Goal: Task Accomplishment & Management: Manage account settings

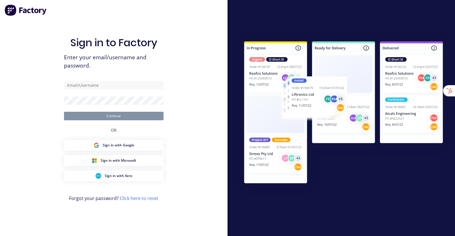
type input "[EMAIL_ADDRESS][DOMAIN_NAME]"
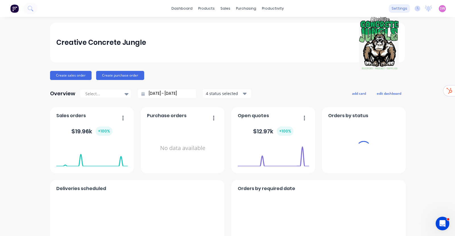
click at [193, 7] on div "settings" at bounding box center [398, 8] width 21 height 9
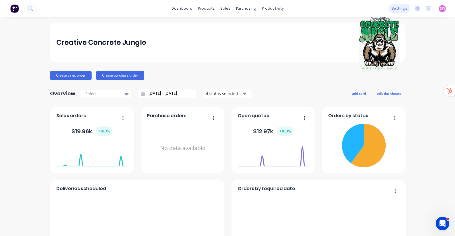
click at [193, 9] on div "settings" at bounding box center [398, 8] width 21 height 9
click at [193, 8] on div "settings" at bounding box center [398, 8] width 21 height 9
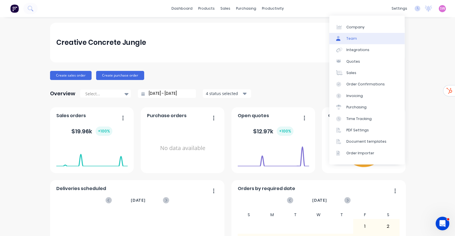
click at [193, 38] on link "Team" at bounding box center [366, 38] width 75 height 11
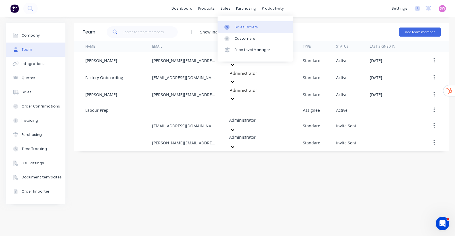
click at [193, 23] on link "Sales Orders" at bounding box center [254, 26] width 75 height 11
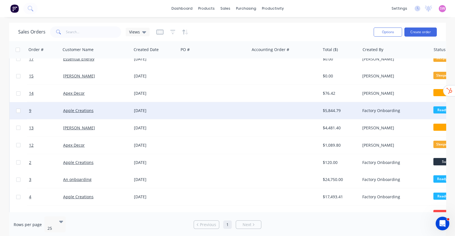
scroll to position [71, 0]
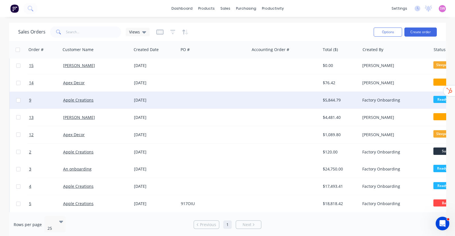
click at [193, 78] on div at bounding box center [213, 100] width 71 height 17
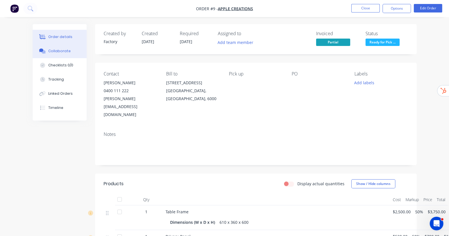
click at [48, 51] on div "Collaborate" at bounding box center [59, 51] width 22 height 5
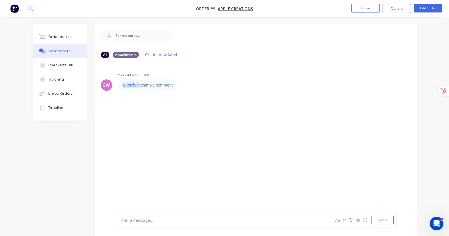
click at [153, 78] on div at bounding box center [223, 221] width 204 height 6
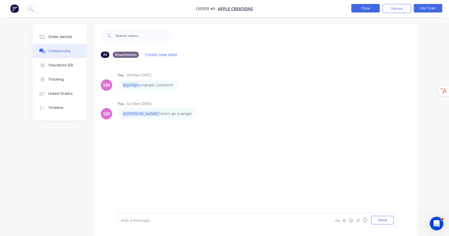
click at [193, 9] on button "Close" at bounding box center [365, 8] width 28 height 9
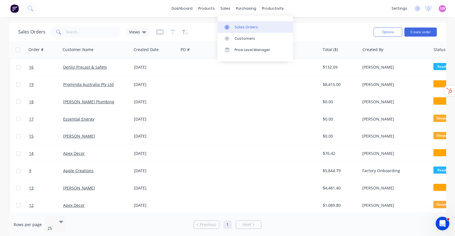
click at [193, 28] on div "Sales Orders" at bounding box center [245, 27] width 23 height 5
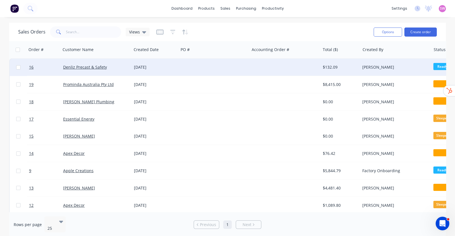
click at [193, 65] on div at bounding box center [213, 67] width 71 height 17
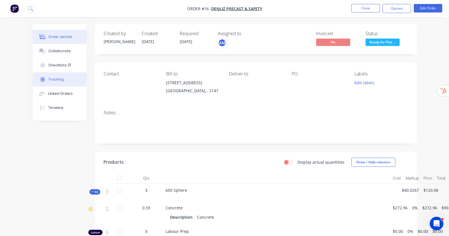
click at [48, 52] on div "Collaborate" at bounding box center [59, 51] width 22 height 5
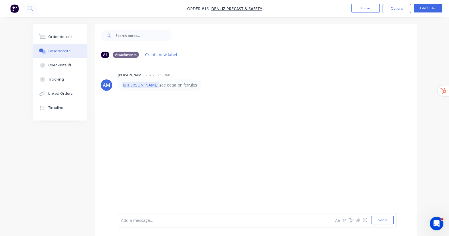
click at [162, 78] on div "Add a message..." at bounding box center [223, 220] width 205 height 9
click at [193, 78] on div "Add a message... Aa @ ☺ Send" at bounding box center [257, 220] width 279 height 15
click at [121, 78] on div at bounding box center [223, 221] width 204 height 6
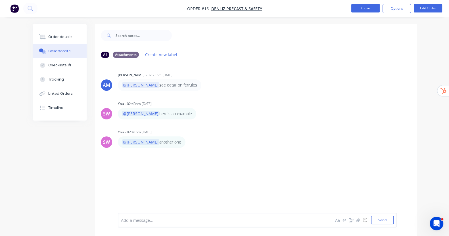
click at [193, 5] on button "Close" at bounding box center [365, 8] width 28 height 9
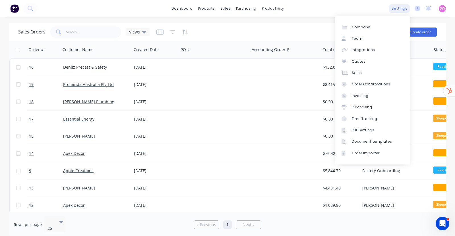
click at [193, 9] on div "settings" at bounding box center [398, 8] width 21 height 9
click at [193, 26] on div "Company" at bounding box center [360, 27] width 18 height 5
select select "AU"
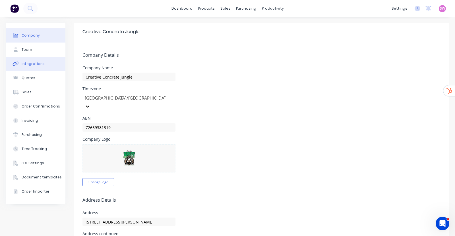
click at [34, 63] on div "Integrations" at bounding box center [33, 63] width 23 height 5
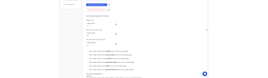
scroll to position [213, 0]
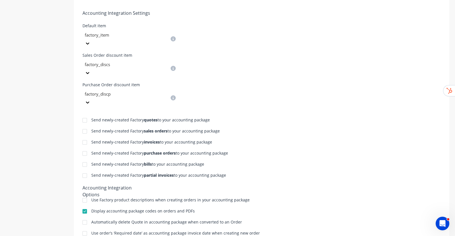
click at [84, 78] on div at bounding box center [84, 200] width 11 height 11
click at [193, 78] on div "Send newly-created Factory quotes to your accounting package Send newly-created…" at bounding box center [261, 188] width 375 height 163
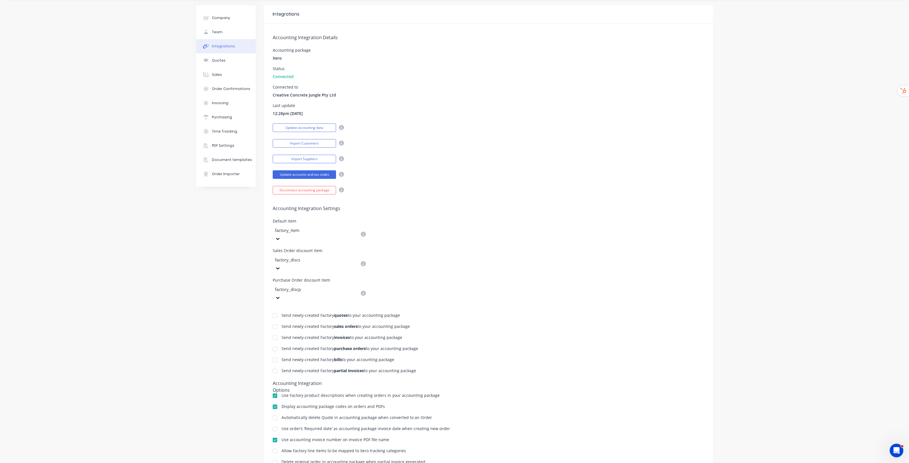
scroll to position [0, 0]
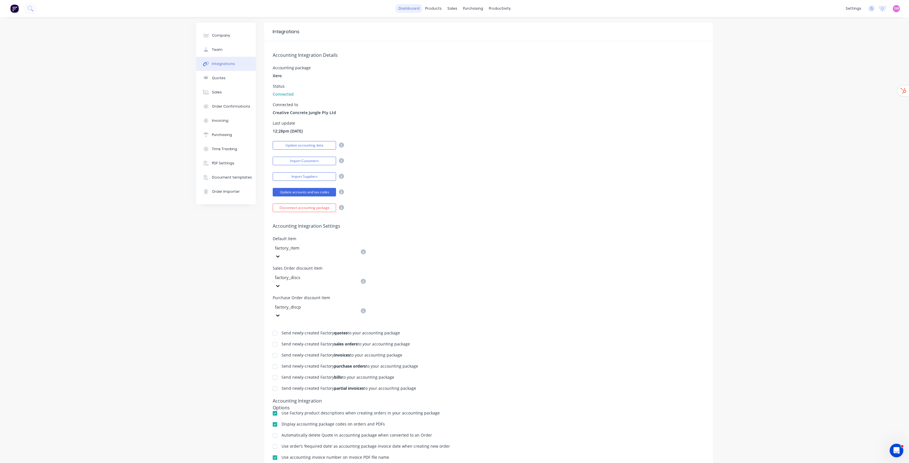
click at [193, 7] on link "dashboard" at bounding box center [409, 8] width 27 height 9
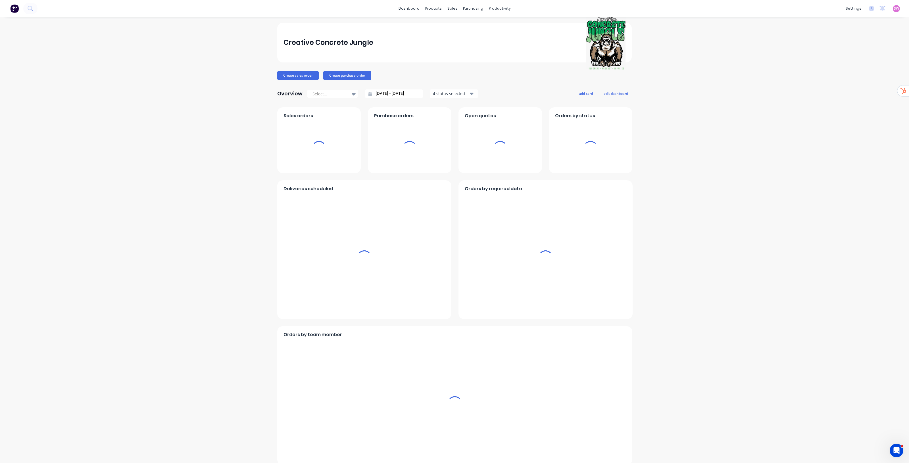
click at [193, 8] on div "settings No new notifications Mark all as read You have no notifications SW Cre…" at bounding box center [876, 8] width 66 height 9
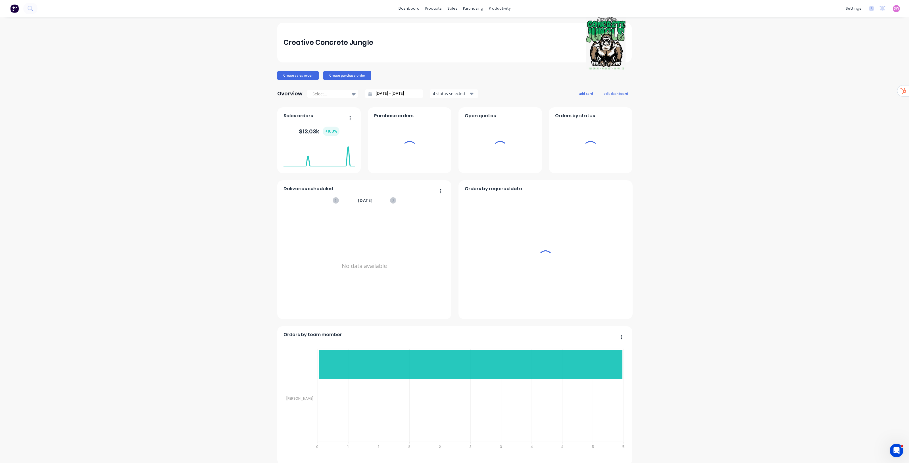
click at [193, 9] on span "SW" at bounding box center [896, 8] width 5 height 5
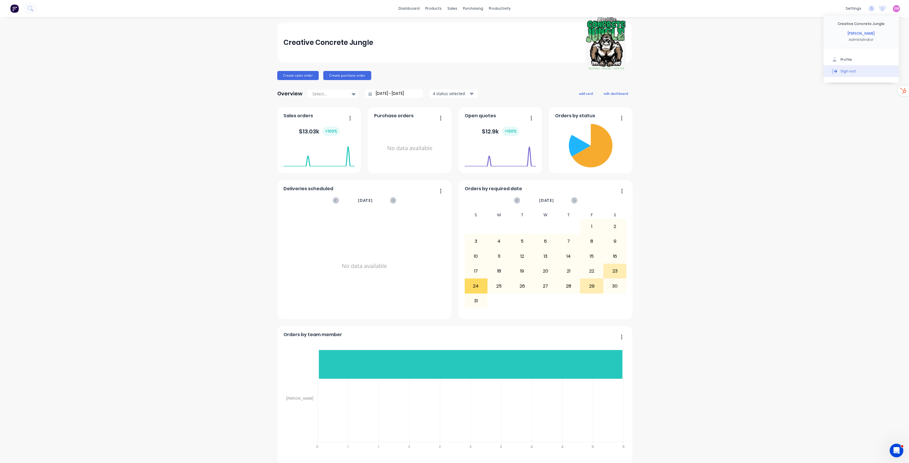
click at [193, 70] on div "Sign out" at bounding box center [848, 70] width 15 height 5
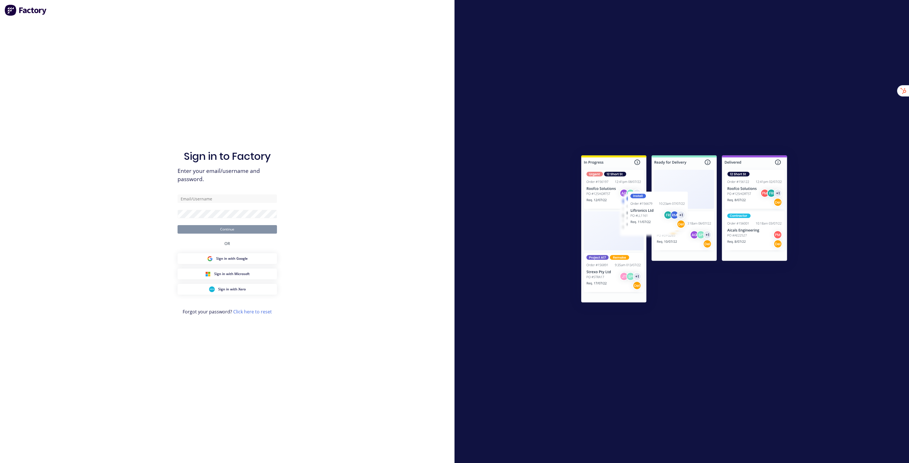
type input "[EMAIL_ADDRESS][DOMAIN_NAME]"
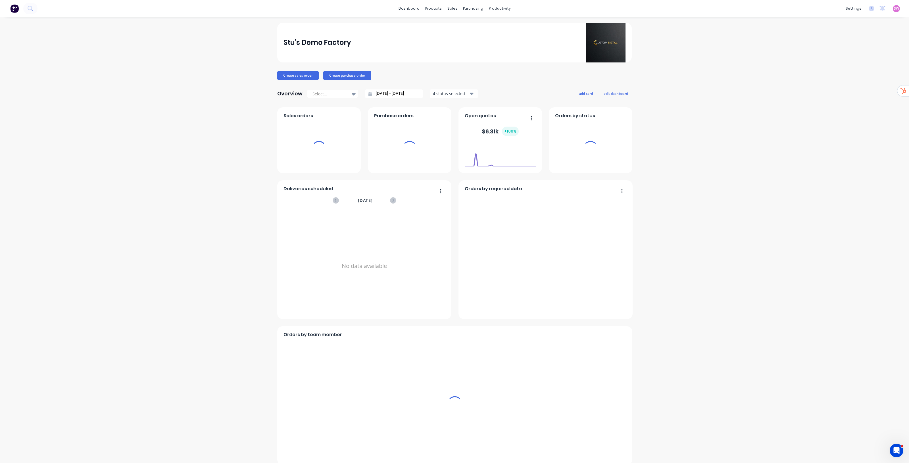
click at [894, 11] on span "SW" at bounding box center [896, 8] width 5 height 5
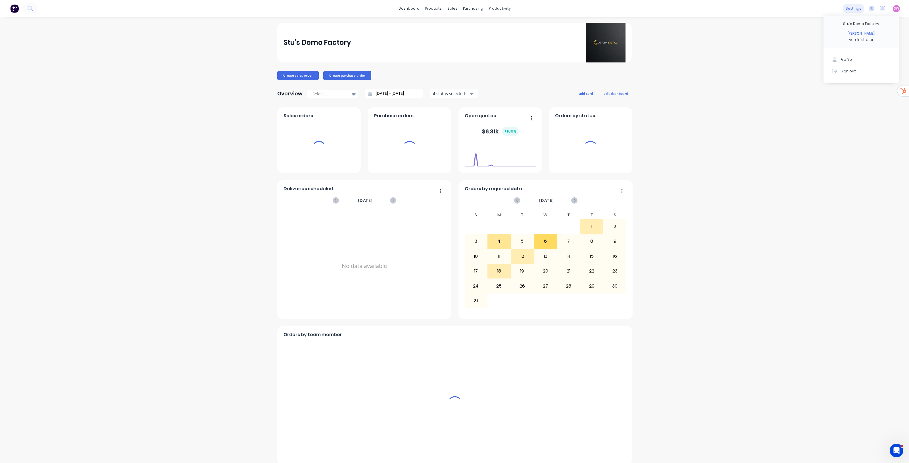
click at [852, 8] on div "settings" at bounding box center [853, 8] width 21 height 9
click at [849, 9] on div "settings" at bounding box center [853, 8] width 21 height 9
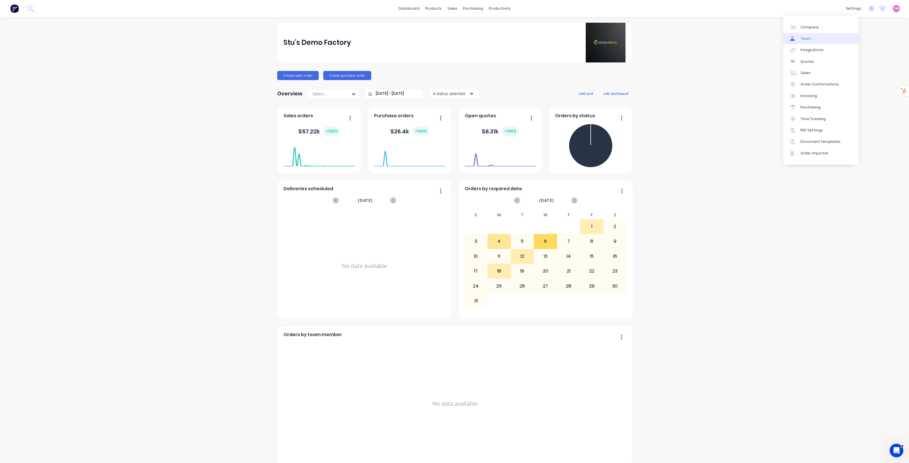
click at [808, 36] on div "Team" at bounding box center [806, 38] width 11 height 5
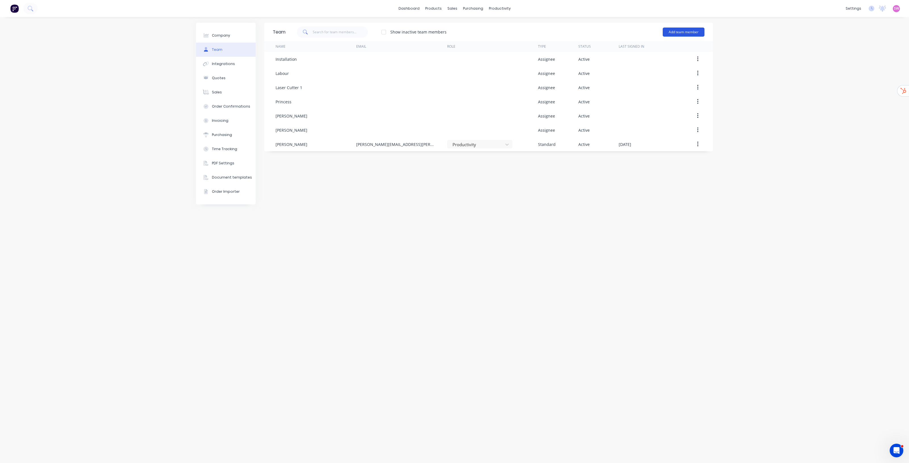
click at [686, 33] on button "Add team member" at bounding box center [684, 32] width 42 height 9
click at [654, 51] on span "A team member that can login to Factory" at bounding box center [659, 51] width 81 height 5
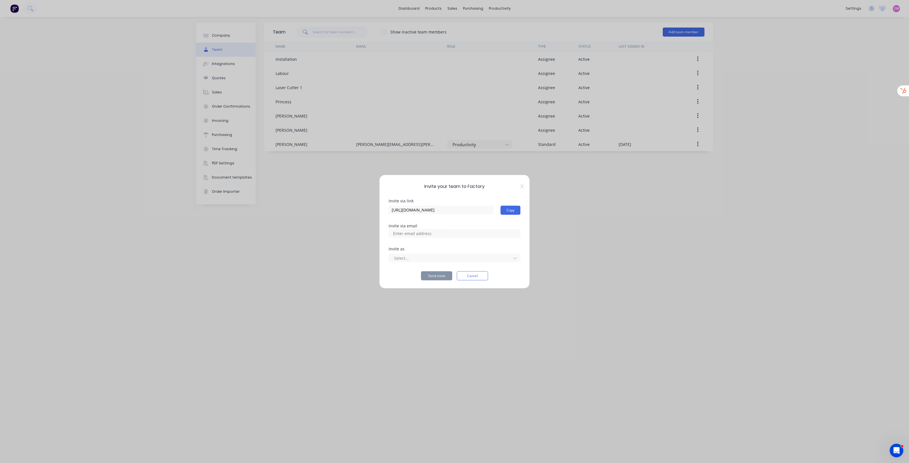
click at [426, 239] on div "Invite via link https://app.factory.app/invite/VPLUhQPu Copy Invite via email I…" at bounding box center [455, 240] width 132 height 82
click at [429, 235] on input at bounding box center [418, 233] width 57 height 9
type input "emilen@factory.app"
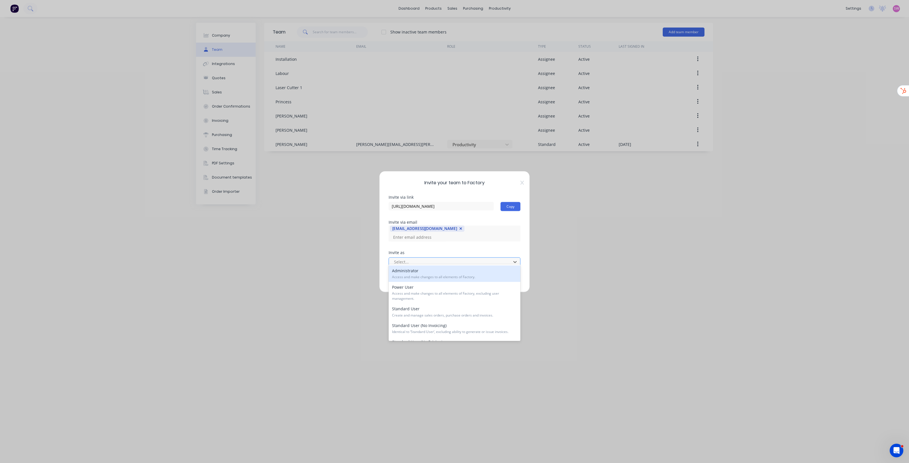
click at [428, 259] on div at bounding box center [450, 262] width 115 height 7
click at [422, 275] on span "Access and make changes to all elements of Factory." at bounding box center [454, 277] width 125 height 5
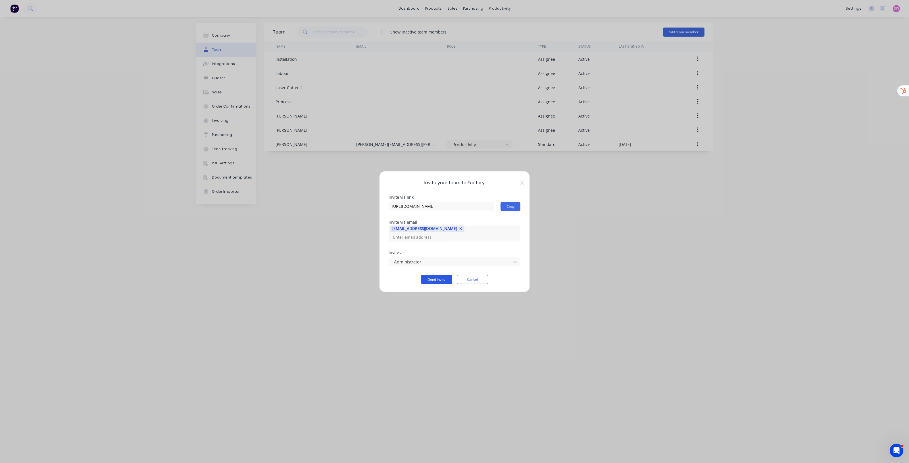
click at [434, 278] on button "Send invite" at bounding box center [436, 279] width 31 height 9
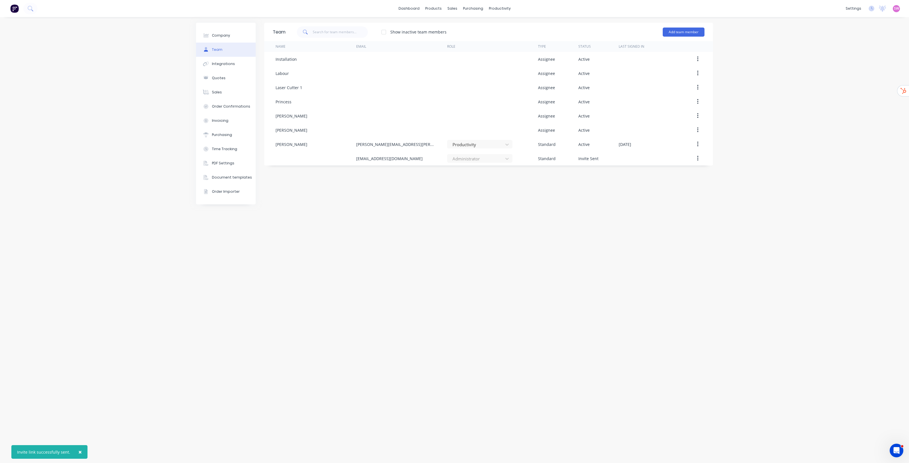
click at [897, 11] on span "SW" at bounding box center [896, 8] width 5 height 5
click at [418, 11] on link "dashboard" at bounding box center [409, 8] width 27 height 9
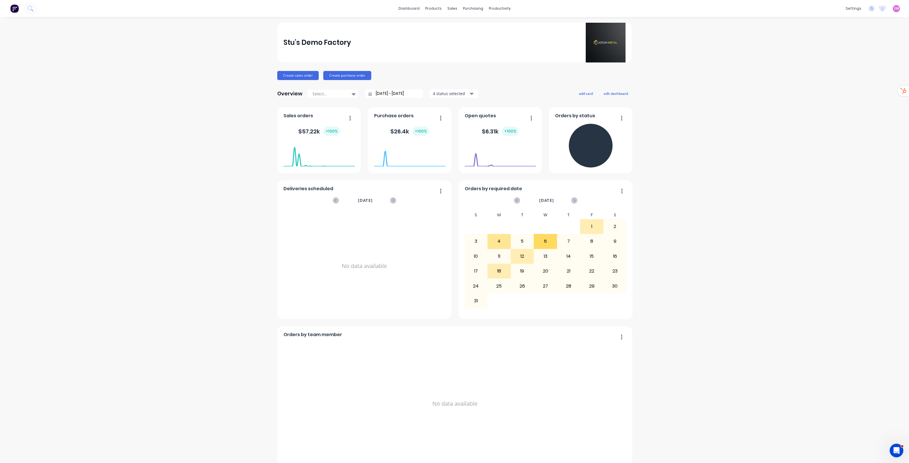
click at [894, 9] on span "SW" at bounding box center [896, 8] width 5 height 5
click at [840, 77] on div "Profile Sign out" at bounding box center [861, 65] width 75 height 34
click at [844, 73] on div "Sign out" at bounding box center [848, 70] width 15 height 5
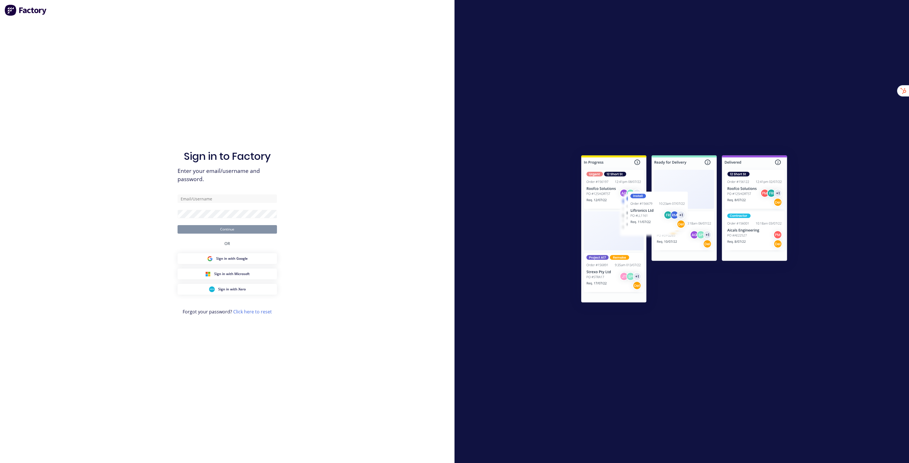
type input "stuart@factory.app"
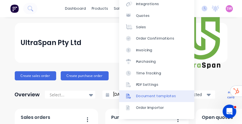
click at [165, 96] on div "Document templates" at bounding box center [156, 95] width 40 height 5
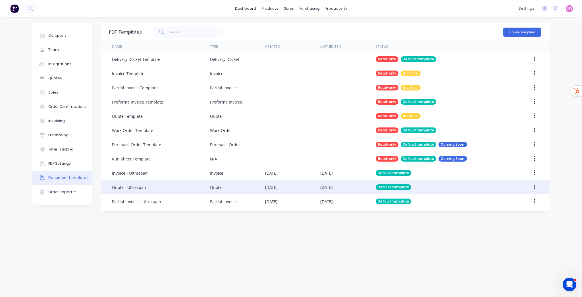
click at [207, 189] on div "Quote - Ultraspan" at bounding box center [161, 187] width 98 height 14
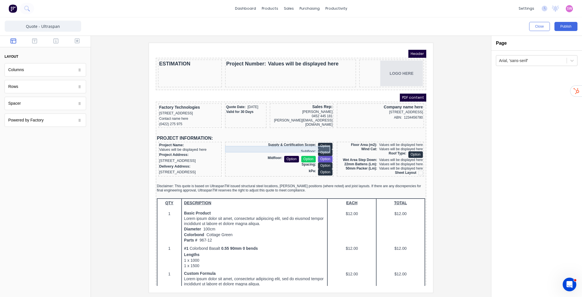
click at [295, 141] on div "Supply & Certification Scope: Option" at bounding box center [272, 139] width 106 height 7
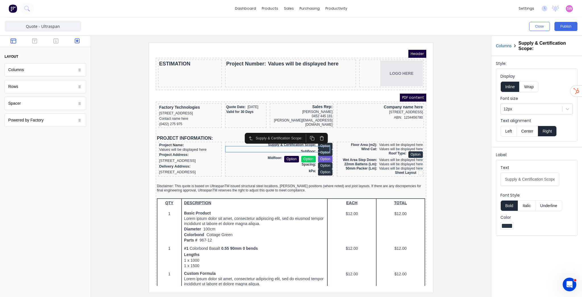
click at [78, 43] on icon "button" at bounding box center [77, 41] width 5 height 6
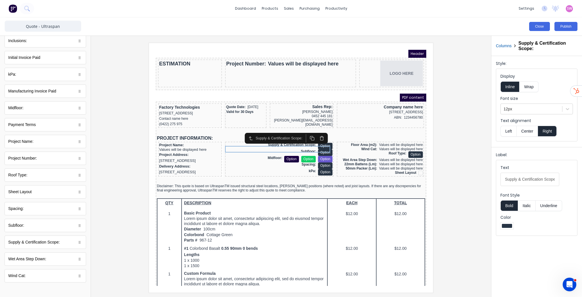
click at [543, 30] on button "Close" at bounding box center [539, 26] width 21 height 9
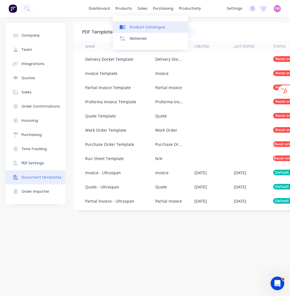
click at [133, 24] on link "Product Catalogue" at bounding box center [150, 26] width 75 height 11
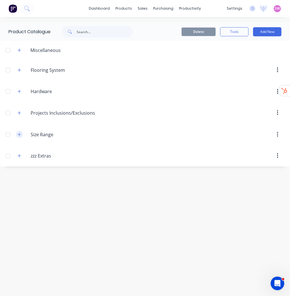
click at [18, 135] on icon "button" at bounding box center [19, 135] width 3 height 4
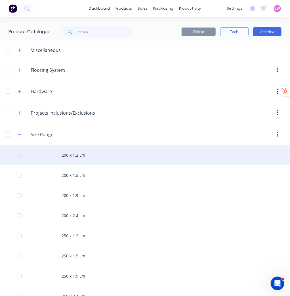
drag, startPoint x: 60, startPoint y: 156, endPoint x: 89, endPoint y: 157, distance: 29.0
click at [89, 157] on div "200 x 1.2 Lm" at bounding box center [145, 155] width 290 height 20
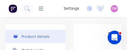
type textarea "x"
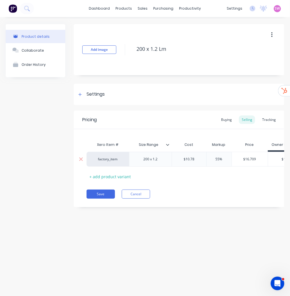
type input "$10.78"
click at [188, 159] on input "$10.78" at bounding box center [189, 159] width 34 height 5
type textarea "x"
type input "$13"
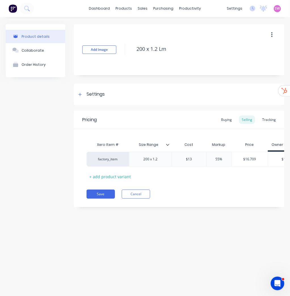
type textarea "x"
type input "$13.7"
type textarea "x"
type input "$13.1"
type textarea "x"
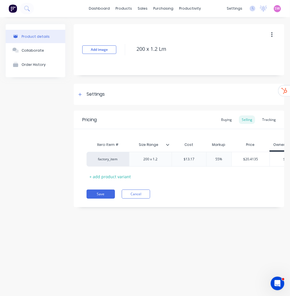
type input "$13.17"
click at [216, 181] on div "Xero Item # Size Range Cost Markup Price Owner Builder Trade Volume factory_ite…" at bounding box center [179, 160] width 185 height 42
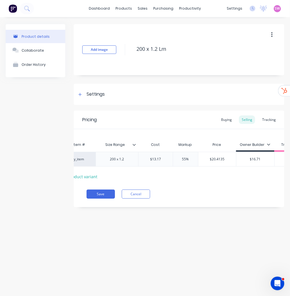
scroll to position [0, 41]
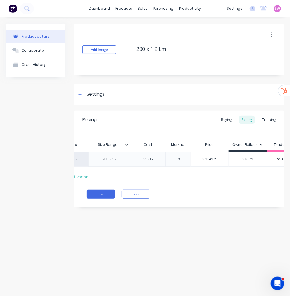
type input "$20.4135"
click at [209, 159] on input "$20.4135" at bounding box center [210, 159] width 38 height 5
type input "$16.71"
click at [247, 161] on input "$16.71" at bounding box center [248, 159] width 38 height 5
paste input "20.4135"
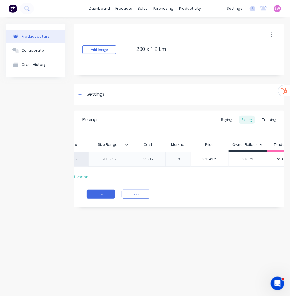
type textarea "x"
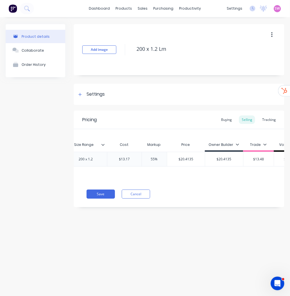
scroll to position [0, 75]
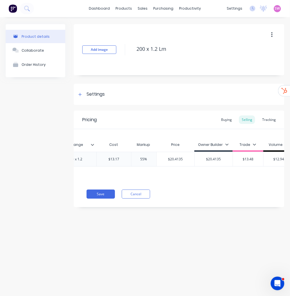
type input "$20.4135"
type input "55%"
click at [141, 159] on input "55%" at bounding box center [144, 159] width 28 height 5
type textarea "x"
type input "5%"
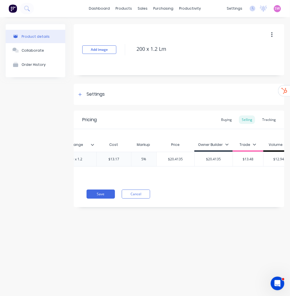
type textarea "x"
type input "25%"
type input "$16.4625"
click at [173, 160] on input "$16.4625" at bounding box center [176, 159] width 38 height 5
type input "$13.48"
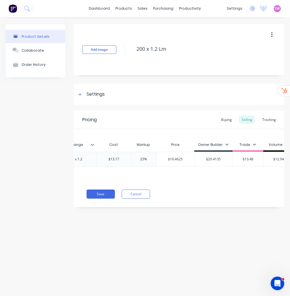
click at [253, 159] on input "$13.48" at bounding box center [248, 159] width 31 height 5
paste input "6.4625"
type textarea "x"
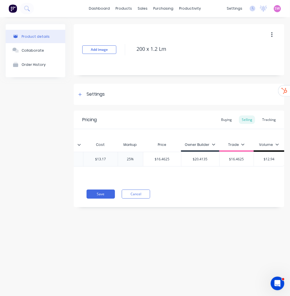
type input "$16.4625"
click at [131, 160] on input "25%" at bounding box center [130, 159] width 28 height 5
type textarea "x"
type input "2%"
type textarea "x"
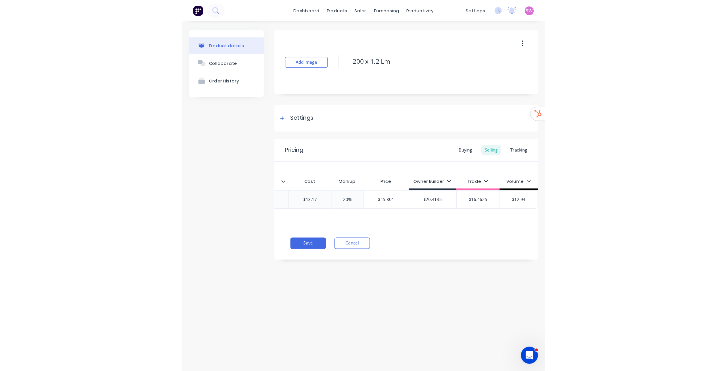
scroll to position [0, 87]
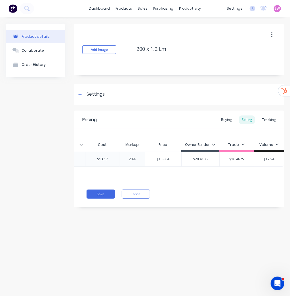
type input "20%"
click at [179, 176] on div "Xero Item # Size Range Cost Markup Price Owner Builder Trade Volume factory_ite…" at bounding box center [92, 160] width 185 height 42
type input "$15.804"
click at [164, 159] on input "$15.804" at bounding box center [163, 159] width 36 height 5
type input "$12.94"
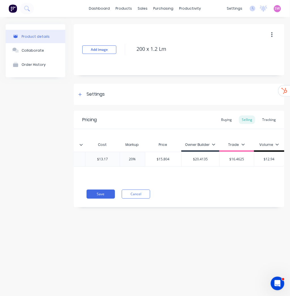
click at [271, 160] on input "$12.94" at bounding box center [270, 159] width 30 height 5
paste input "5.80"
type textarea "x"
type input "$15.804"
click at [133, 159] on input "20%" at bounding box center [132, 159] width 28 height 5
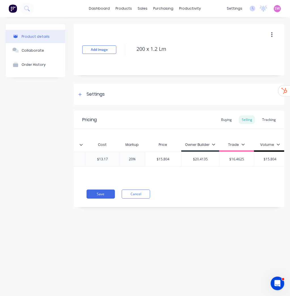
type textarea "x"
type input "2%"
type textarea "x"
type input "%"
type textarea "x"
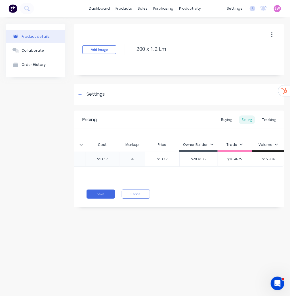
type input "5%"
type textarea "x"
type input "55%"
click at [200, 180] on div "Xero Item # Size Range Cost Markup Price Owner Builder Trade Volume factory_ite…" at bounding box center [179, 155] width 211 height 52
click at [188, 185] on div "Pricing Buying Selling Tracking Xero Item # Size Range Cost Markup Price Owner …" at bounding box center [179, 159] width 211 height 97
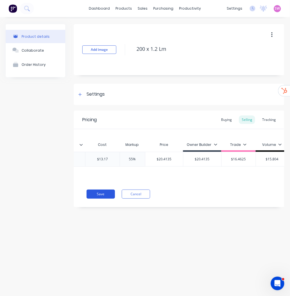
click at [100, 197] on button "Save" at bounding box center [101, 194] width 28 height 9
type textarea "x"
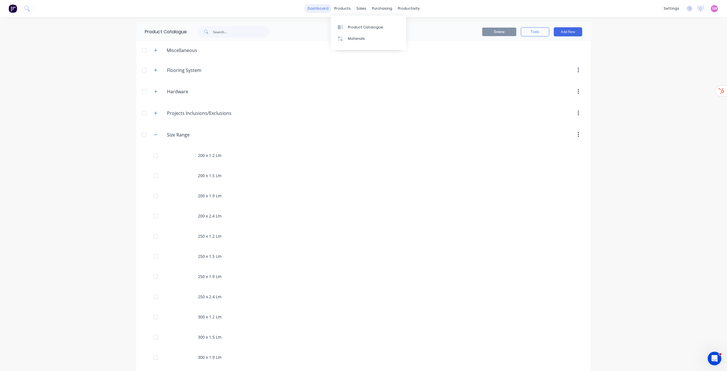
click at [324, 9] on link "dashboard" at bounding box center [318, 8] width 27 height 9
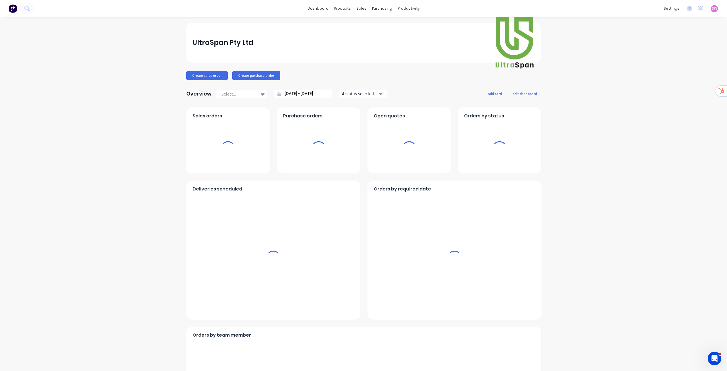
click at [582, 9] on span "SW" at bounding box center [714, 8] width 5 height 5
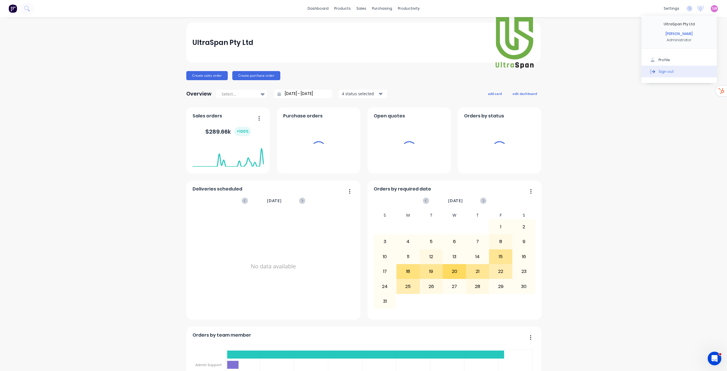
click at [582, 72] on div "Sign out" at bounding box center [666, 71] width 15 height 5
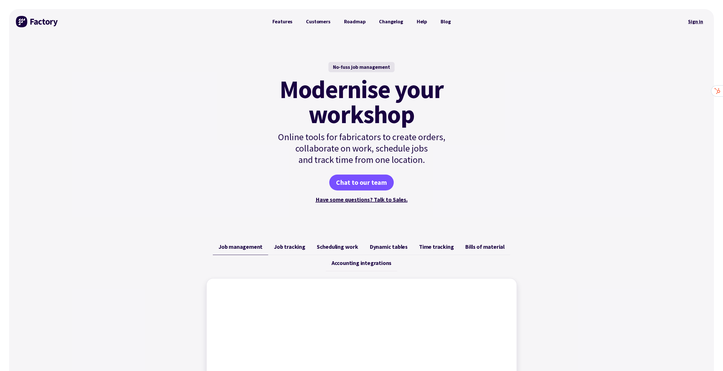
click at [694, 23] on link "Sign in" at bounding box center [695, 21] width 23 height 13
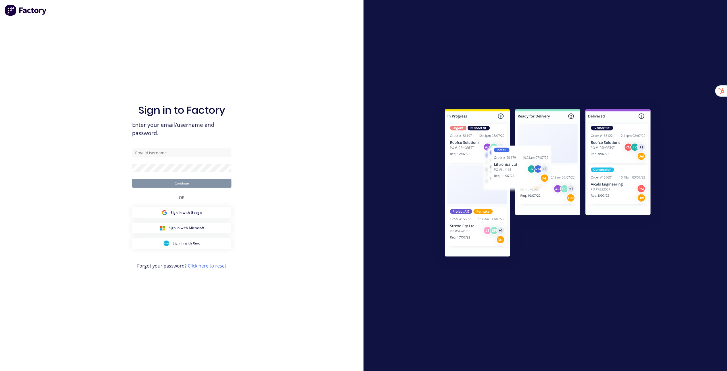
type input "[EMAIL_ADDRESS][DOMAIN_NAME]"
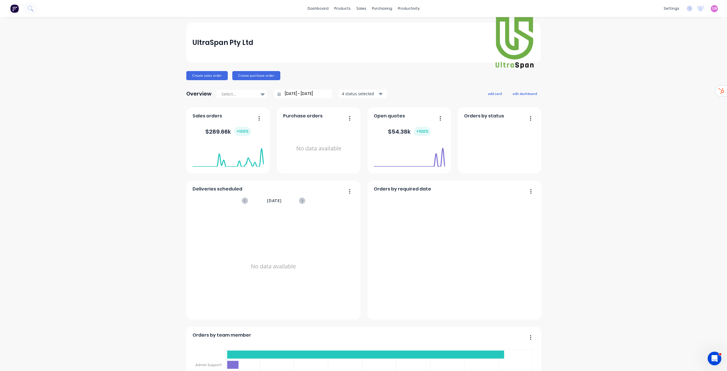
click at [712, 10] on span "SW" at bounding box center [714, 8] width 5 height 5
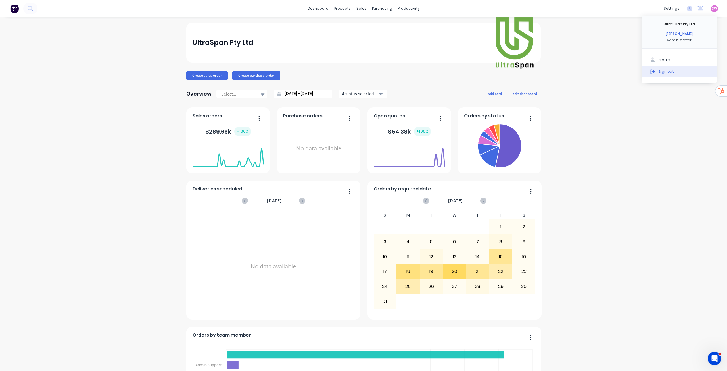
click at [670, 69] on button "Sign out" at bounding box center [679, 71] width 75 height 11
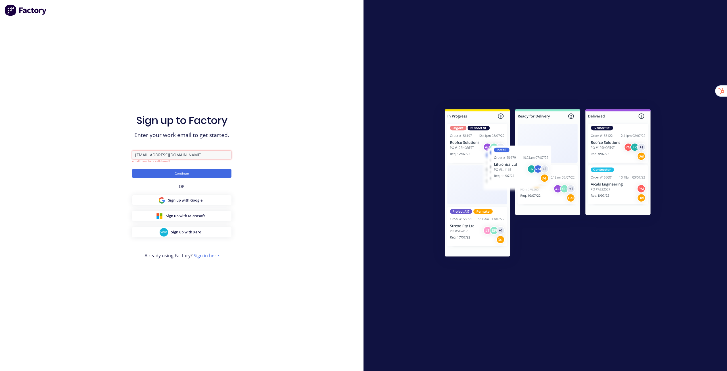
type input "[EMAIL_ADDRESS][DOMAIN_NAME]"
click at [132, 169] on button "Continue" at bounding box center [181, 173] width 99 height 9
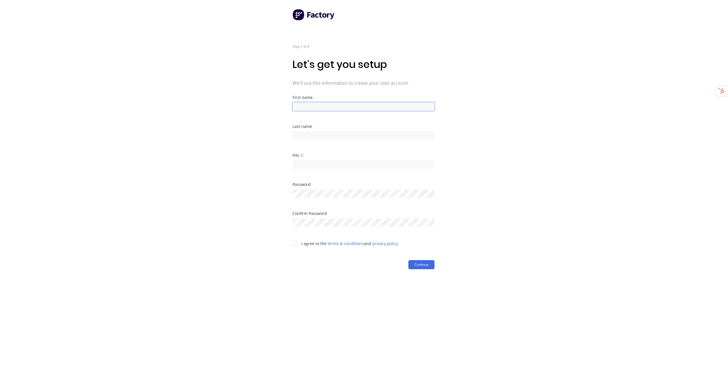
click at [338, 109] on input at bounding box center [364, 106] width 142 height 9
type input "Factory"
type input "Onboarding"
type input "1234"
click at [480, 105] on div "Step 1 of 4 Let's get you setup We'll use this information to create your user …" at bounding box center [363, 185] width 727 height 371
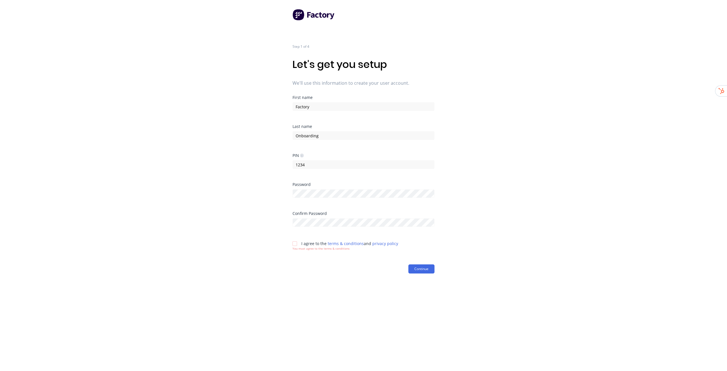
click at [475, 219] on div "Step 1 of 4 Let's get you setup We'll use this information to create your user …" at bounding box center [363, 185] width 727 height 371
click at [297, 244] on div at bounding box center [294, 243] width 11 height 11
click at [422, 266] on button "Continue" at bounding box center [422, 264] width 26 height 9
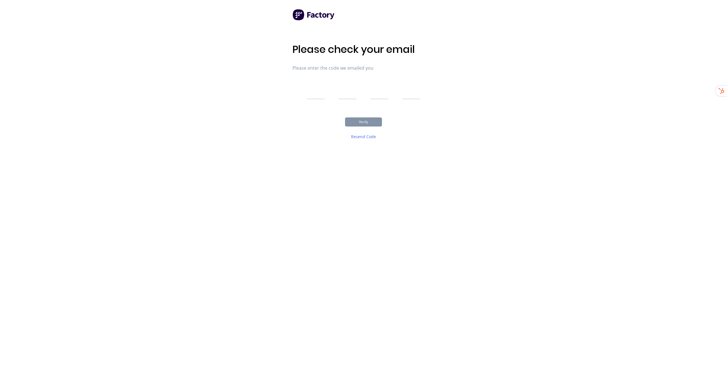
click at [313, 86] on input "text" at bounding box center [316, 92] width 18 height 14
type input "6"
type input "1"
type input "7"
type input "9"
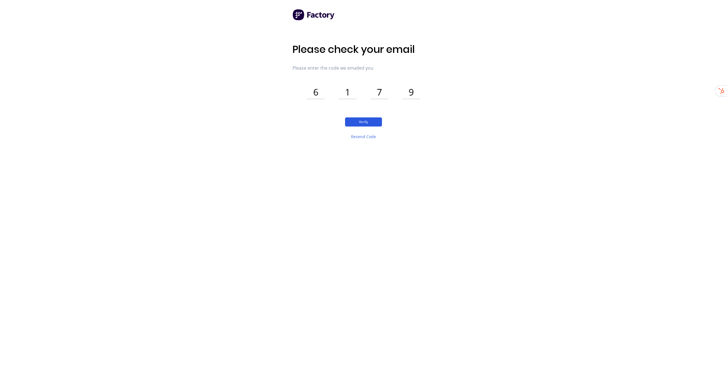
click at [366, 118] on button "Verify" at bounding box center [363, 121] width 37 height 9
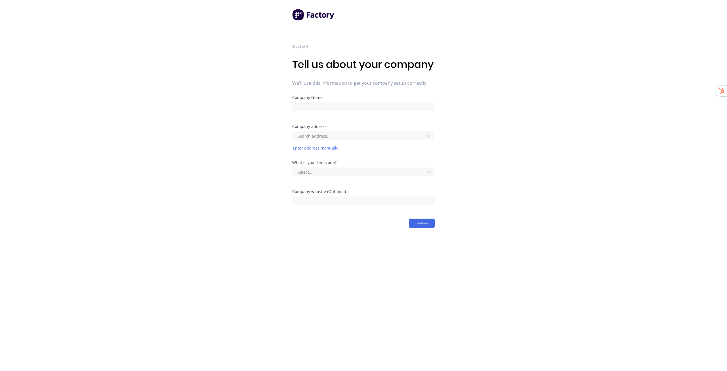
click at [336, 124] on div "Company Name" at bounding box center [363, 109] width 143 height 29
click at [335, 111] on input at bounding box center [363, 106] width 143 height 9
paste input "Titan Metal Craft Pty Ltd"
type input "Titan Metal Craft Pty Ltd"
drag, startPoint x: 498, startPoint y: 120, endPoint x: 463, endPoint y: 124, distance: 35.7
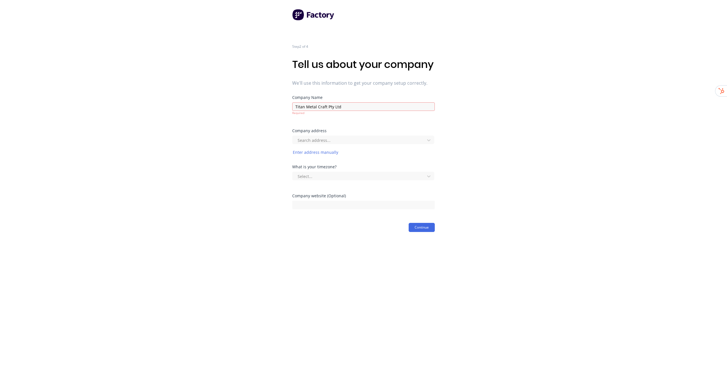
click at [498, 120] on div "Step 2 of 4 Tell us about your company We'll use this information to get your c…" at bounding box center [363, 116] width 727 height 232
click at [316, 139] on div at bounding box center [359, 135] width 125 height 7
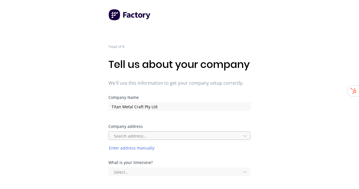
click at [149, 139] on div at bounding box center [175, 135] width 125 height 7
paste input "61 Grenfell Rd"
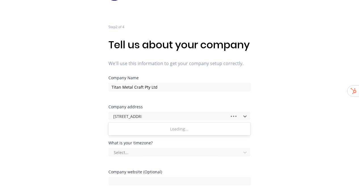
scroll to position [28, 0]
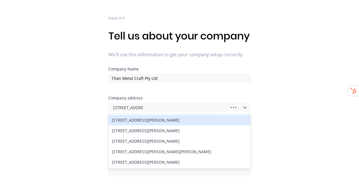
type input "61 Grenfell Rd, co"
click at [172, 125] on div "61 Grenfell Rd, Cowra NSW, Australia" at bounding box center [180, 120] width 142 height 11
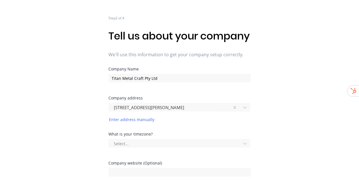
click at [280, 123] on div "Step 2 of 4 Tell us about your company We'll use this information to get your c…" at bounding box center [179, 86] width 359 height 228
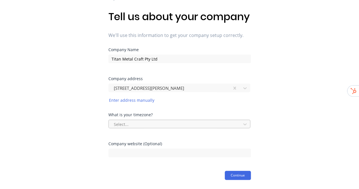
click at [170, 124] on div at bounding box center [175, 124] width 125 height 7
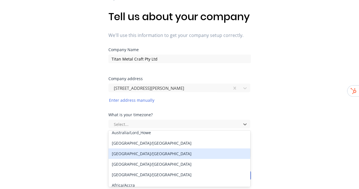
scroll to position [85, 0]
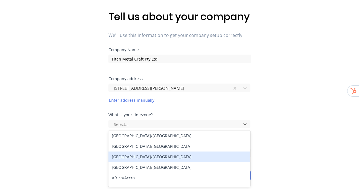
click at [139, 157] on div "Australia/Sydney" at bounding box center [180, 156] width 142 height 11
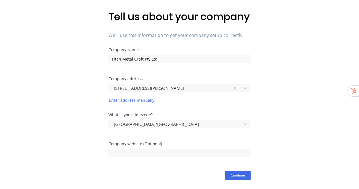
click at [277, 130] on div "Step 2 of 4 Tell us about your company We'll use this information to get your c…" at bounding box center [179, 66] width 359 height 228
click at [244, 174] on button "Continue" at bounding box center [238, 175] width 26 height 9
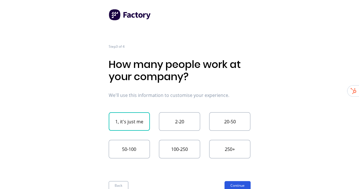
click at [246, 184] on button "Continue" at bounding box center [238, 185] width 26 height 9
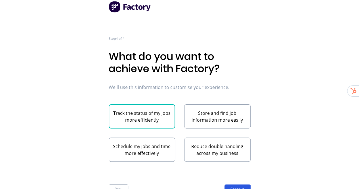
scroll to position [12, 0]
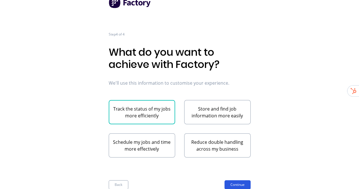
click at [248, 182] on button "Continue" at bounding box center [238, 184] width 26 height 9
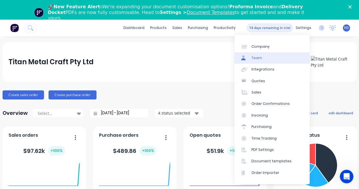
click at [263, 58] on link "Team" at bounding box center [272, 57] width 75 height 11
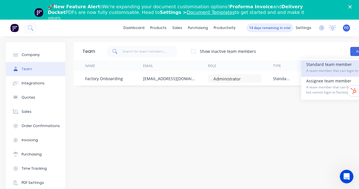
click at [320, 72] on span "A team member that can login to Factory" at bounding box center [347, 70] width 81 height 5
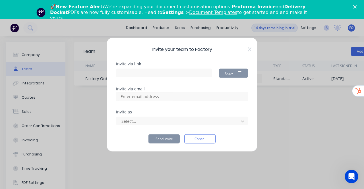
type input "[URL][DOMAIN_NAME]"
click at [134, 97] on input at bounding box center [145, 96] width 57 height 9
paste input "[PERSON_NAME][EMAIL_ADDRESS][DOMAIN_NAME]"
type input "[PERSON_NAME][EMAIL_ADDRESS][DOMAIN_NAME]"
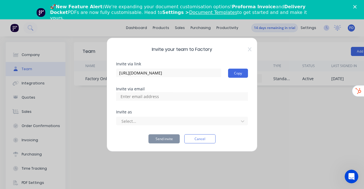
scroll to position [0, 0]
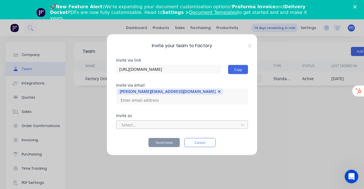
click at [146, 121] on div at bounding box center [178, 124] width 115 height 7
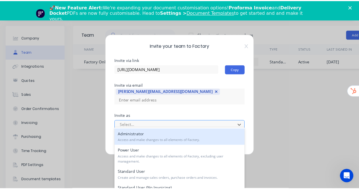
scroll to position [17, 0]
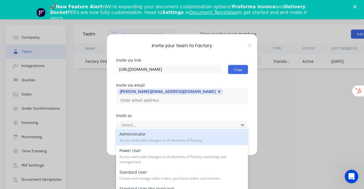
click at [138, 133] on div "Administrator Access and make changes to all elements of Factory." at bounding box center [182, 137] width 132 height 16
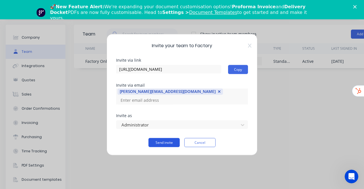
click at [169, 138] on button "Send invite" at bounding box center [163, 142] width 31 height 9
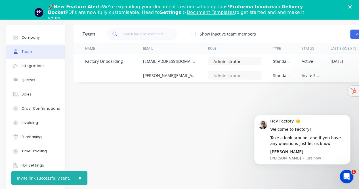
scroll to position [0, 0]
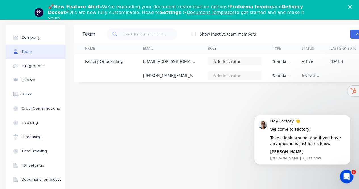
click at [352, 7] on icon "Close" at bounding box center [350, 6] width 3 height 3
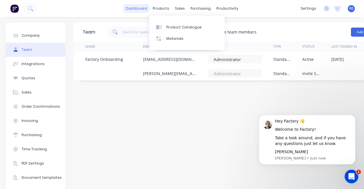
click at [139, 10] on link "dashboard" at bounding box center [136, 8] width 27 height 9
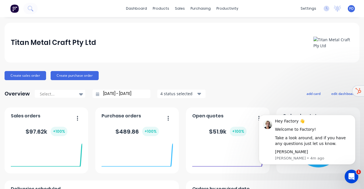
click at [12, 8] on img at bounding box center [14, 8] width 9 height 9
click at [349, 9] on span "FO" at bounding box center [351, 8] width 4 height 5
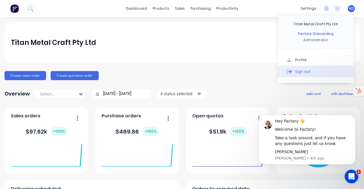
click at [297, 72] on div "Sign out" at bounding box center [302, 71] width 15 height 5
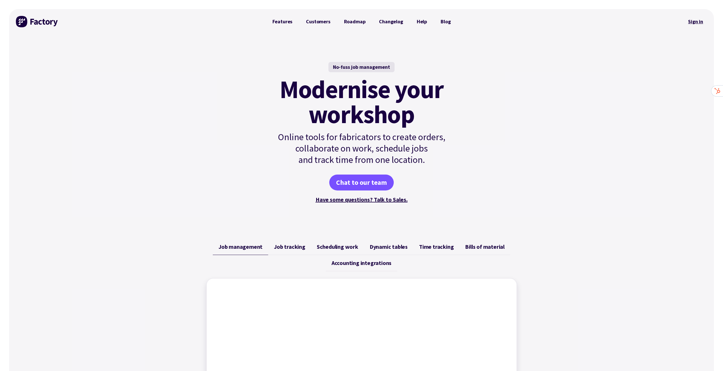
click at [694, 21] on link "Sign in" at bounding box center [695, 21] width 23 height 13
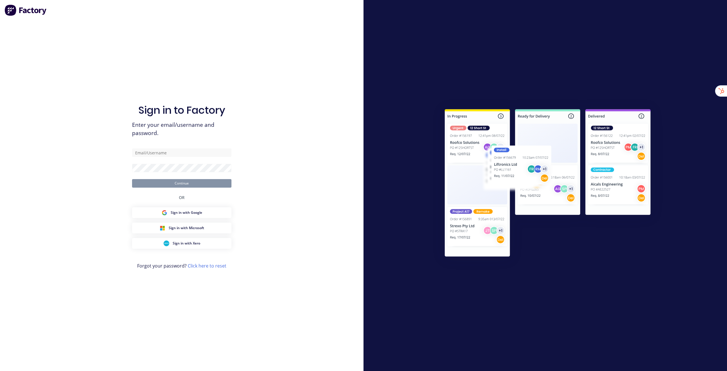
type input "stuart@factory.app"
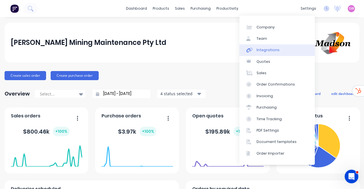
click at [273, 51] on div "Integrations" at bounding box center [267, 49] width 23 height 5
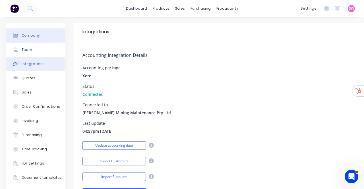
drag, startPoint x: 42, startPoint y: 39, endPoint x: 46, endPoint y: 39, distance: 4.1
click at [42, 39] on button "Company" at bounding box center [36, 35] width 60 height 14
select select "AU"
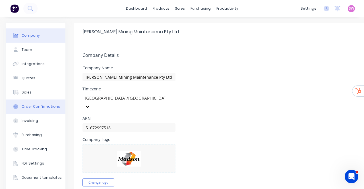
scroll to position [57, 0]
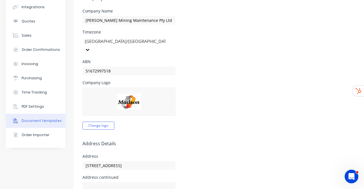
click at [47, 120] on div "Document templates" at bounding box center [42, 120] width 40 height 5
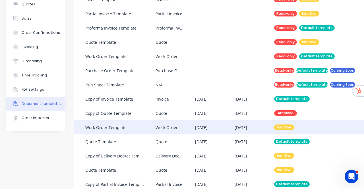
scroll to position [88, 0]
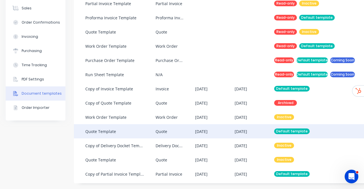
click at [274, 124] on div "20 Aug 2025" at bounding box center [253, 131] width 39 height 14
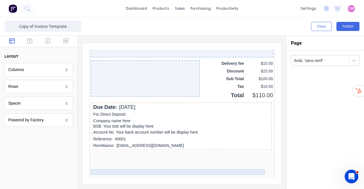
scroll to position [507, 0]
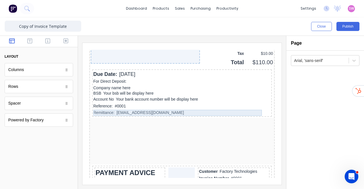
click at [143, 106] on div "Remittance: xxxxxxx@xxxxx.com" at bounding box center [174, 106] width 177 height 6
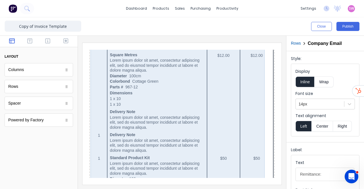
scroll to position [251, 0]
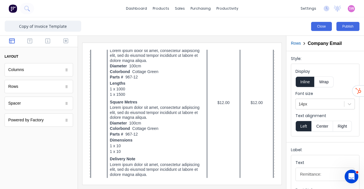
click at [318, 27] on button "Close" at bounding box center [321, 26] width 21 height 9
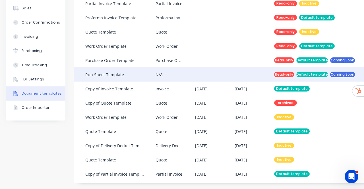
scroll to position [88, 0]
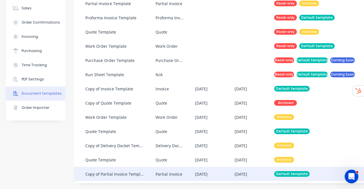
click at [247, 171] on div "14 Aug 2025" at bounding box center [240, 174] width 13 height 6
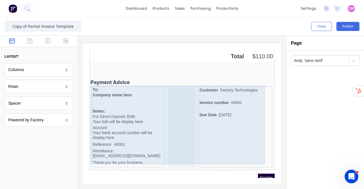
scroll to position [615, 0]
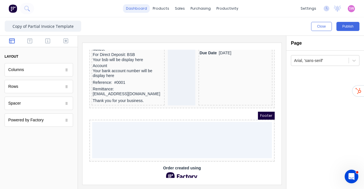
click at [139, 6] on link "dashboard" at bounding box center [136, 8] width 27 height 9
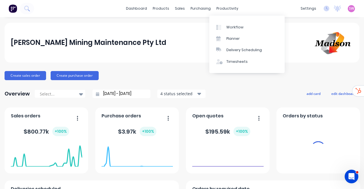
drag, startPoint x: 347, startPoint y: 8, endPoint x: 344, endPoint y: 7, distance: 3.1
click at [349, 8] on span "SW" at bounding box center [351, 8] width 5 height 5
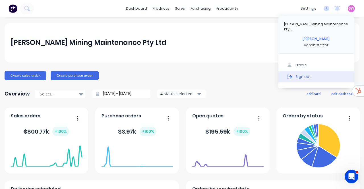
click at [303, 74] on div "Sign out" at bounding box center [302, 76] width 15 height 5
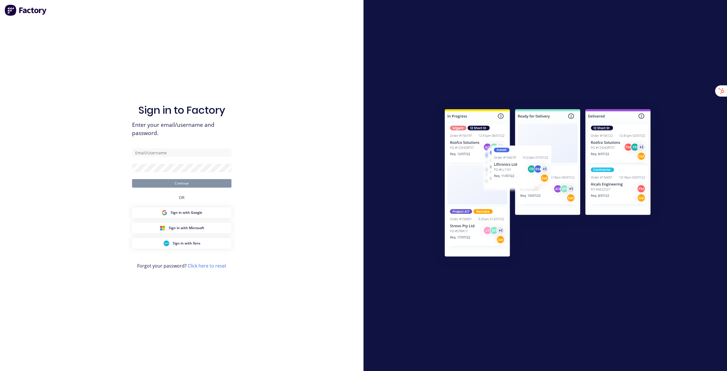
type input "[EMAIL_ADDRESS][DOMAIN_NAME]"
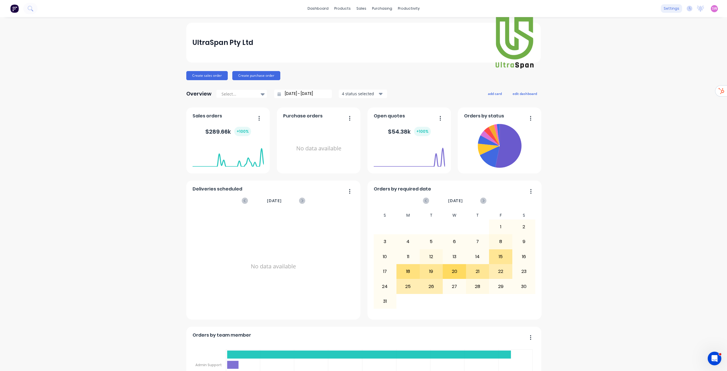
click at [671, 9] on div "settings" at bounding box center [671, 8] width 21 height 9
click at [635, 72] on link "Sales" at bounding box center [640, 72] width 75 height 11
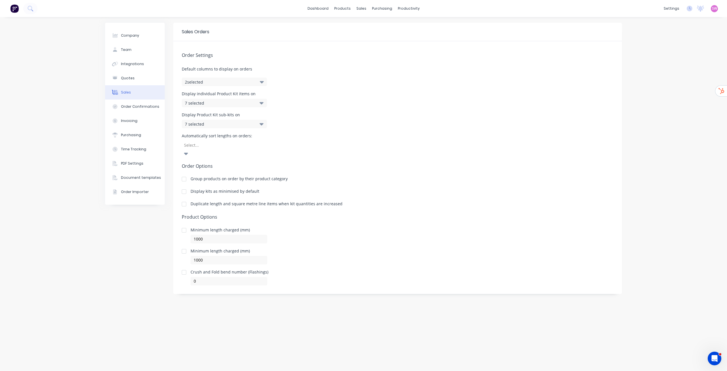
click at [262, 81] on icon "button" at bounding box center [262, 82] width 4 height 6
click at [299, 61] on div "Order Settings Default columns to display on orders 2 selected Display individu…" at bounding box center [397, 163] width 449 height 244
click at [288, 104] on div "Display individual Product Kit items on 7 selected" at bounding box center [398, 99] width 432 height 15
click at [360, 163] on h5 "Order Options" at bounding box center [398, 165] width 432 height 5
click at [137, 39] on button "Company" at bounding box center [135, 35] width 60 height 14
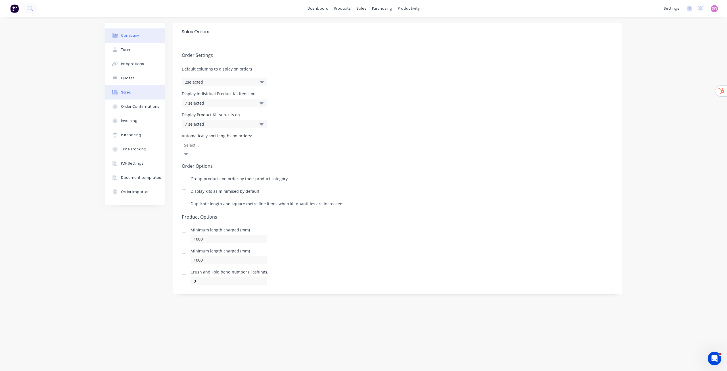
select select "AU"
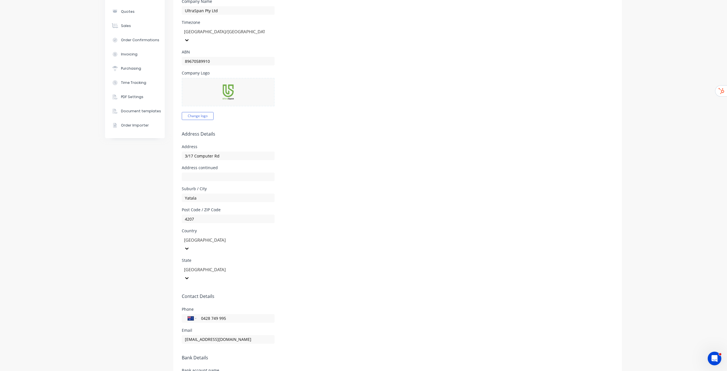
scroll to position [36, 0]
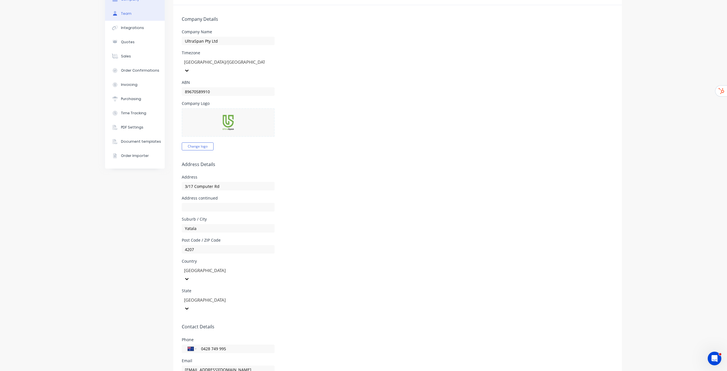
click at [135, 18] on button "Team" at bounding box center [135, 14] width 60 height 14
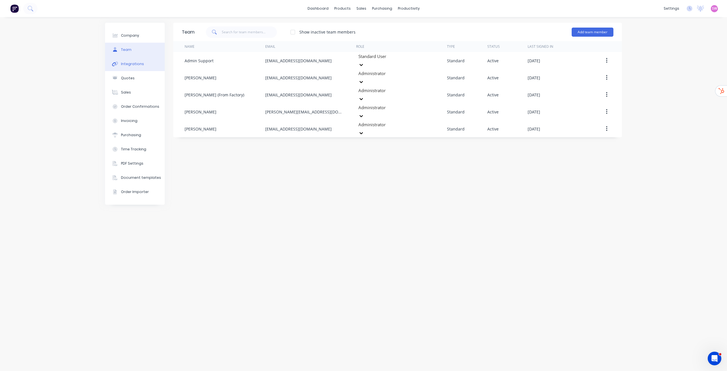
click at [139, 66] on button "Integrations" at bounding box center [135, 64] width 60 height 14
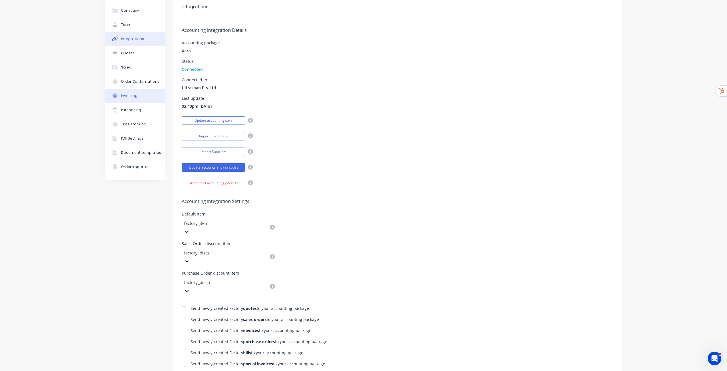
scroll to position [24, 0]
click at [121, 54] on div "Quotes" at bounding box center [128, 53] width 14 height 5
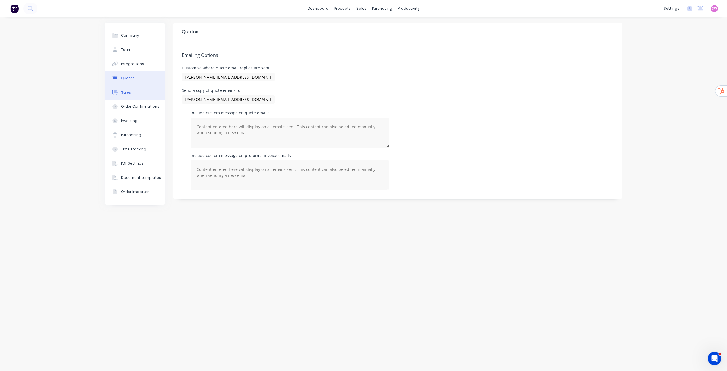
click at [124, 91] on div "Sales" at bounding box center [126, 92] width 10 height 5
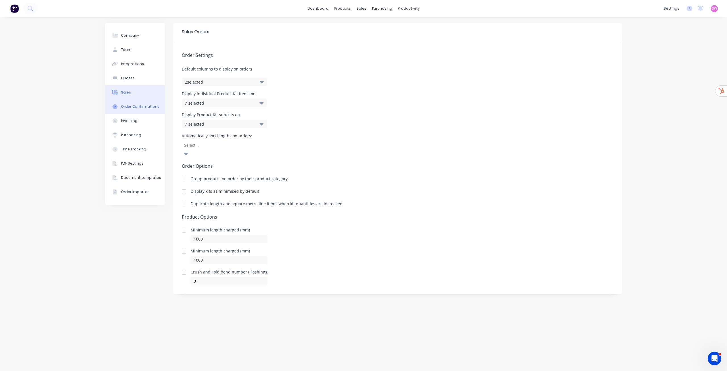
click at [144, 109] on div "Order Confirmations" at bounding box center [140, 106] width 38 height 5
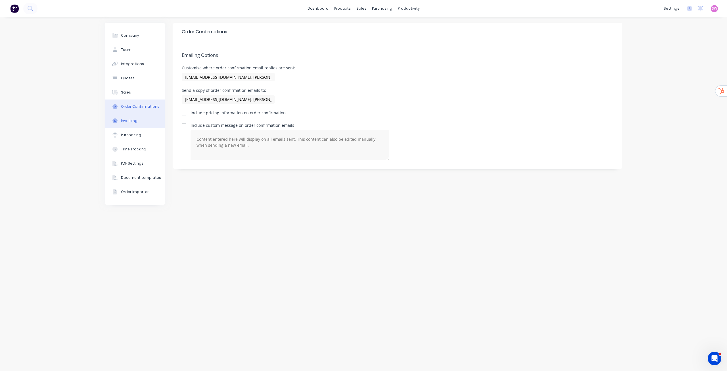
click at [136, 124] on button "Invoicing" at bounding box center [135, 121] width 60 height 14
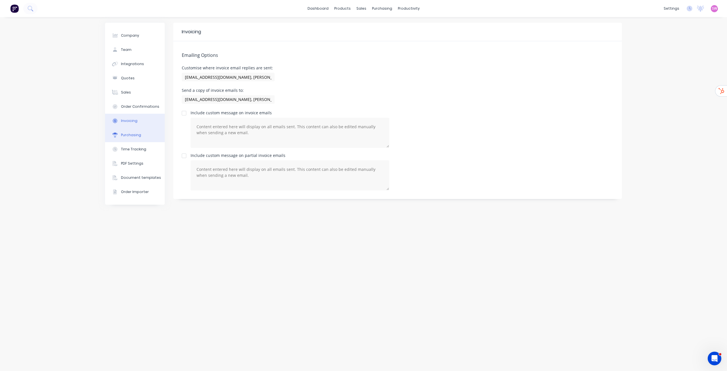
click at [137, 141] on button "Purchasing" at bounding box center [135, 135] width 60 height 14
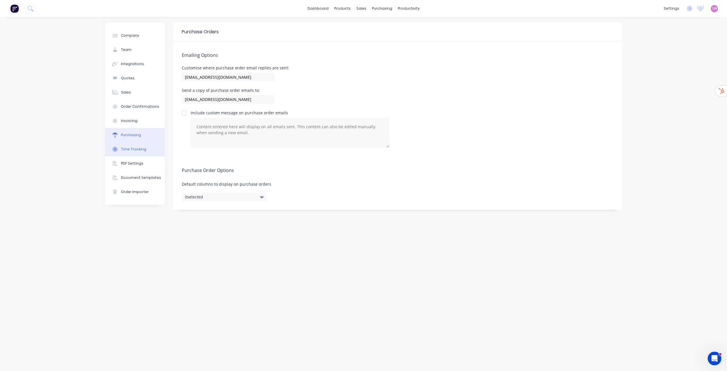
click at [136, 151] on div "Time Tracking" at bounding box center [133, 149] width 25 height 5
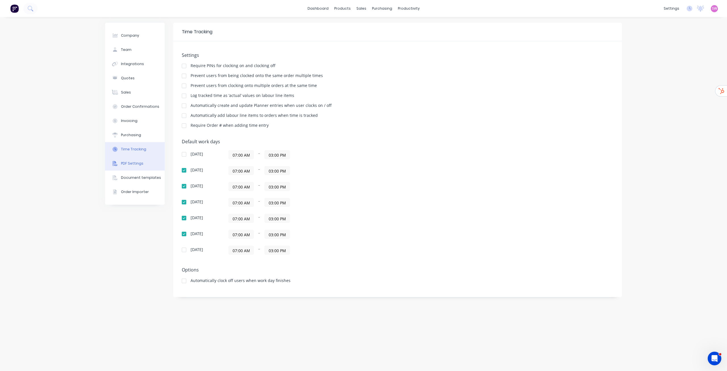
click at [137, 162] on div "PDF Settings" at bounding box center [132, 163] width 22 height 5
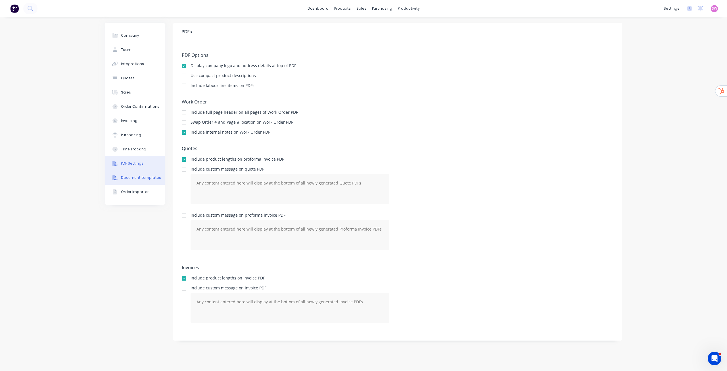
click at [141, 176] on div "Document templates" at bounding box center [141, 177] width 40 height 5
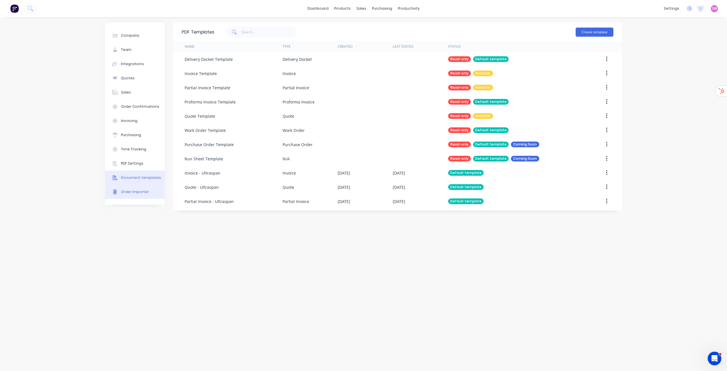
click at [137, 194] on div "Order Importer" at bounding box center [135, 191] width 28 height 5
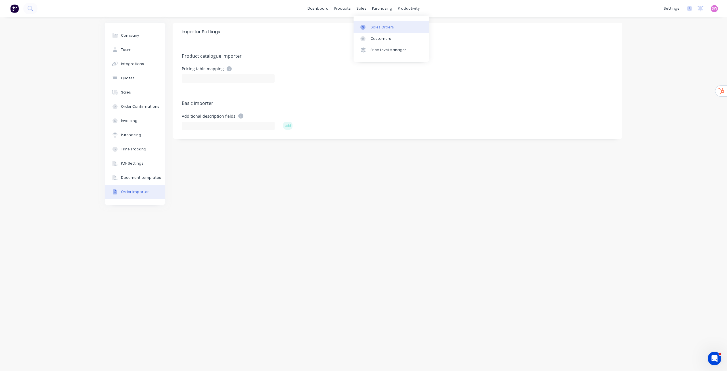
click at [374, 30] on link "Sales Orders" at bounding box center [391, 26] width 75 height 11
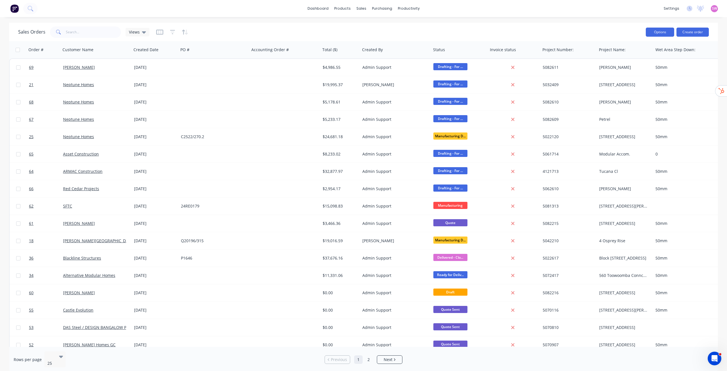
click at [661, 34] on button "Options" at bounding box center [660, 32] width 28 height 9
click at [595, 25] on div "Sales Orders Views" at bounding box center [329, 32] width 623 height 14
click at [439, 33] on div "Sales Orders Views" at bounding box center [329, 32] width 623 height 14
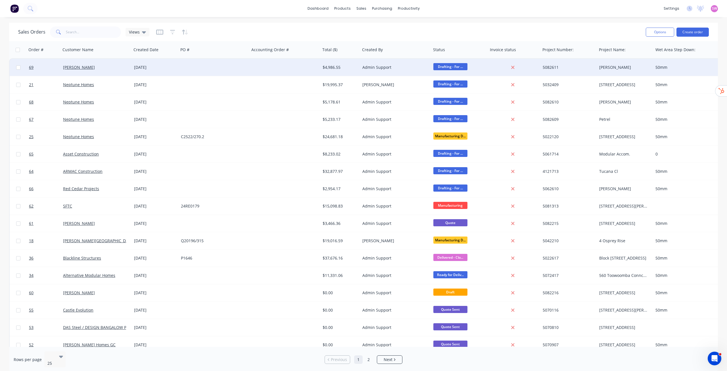
click at [232, 67] on div at bounding box center [214, 67] width 71 height 17
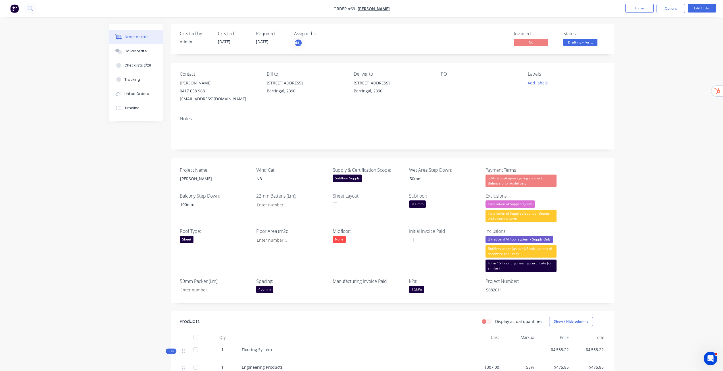
type input "335"
click at [663, 9] on button "Options" at bounding box center [671, 8] width 28 height 9
drag, startPoint x: 519, startPoint y: 170, endPoint x: 461, endPoint y: 171, distance: 57.7
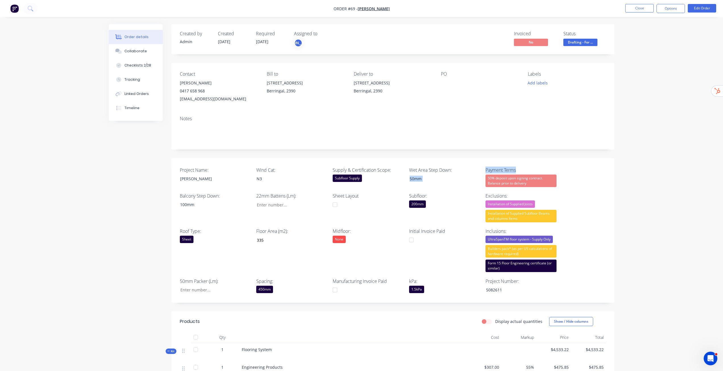
click at [461, 171] on div "Project Name: Crago Wind Cat: N3 Supply & Certification Scope: Subfloor Supply …" at bounding box center [392, 230] width 443 height 145
drag, startPoint x: 546, startPoint y: 171, endPoint x: 494, endPoint y: 216, distance: 68.8
drag, startPoint x: 494, startPoint y: 216, endPoint x: 418, endPoint y: 205, distance: 77.0
drag, startPoint x: 418, startPoint y: 205, endPoint x: 638, endPoint y: 178, distance: 220.9
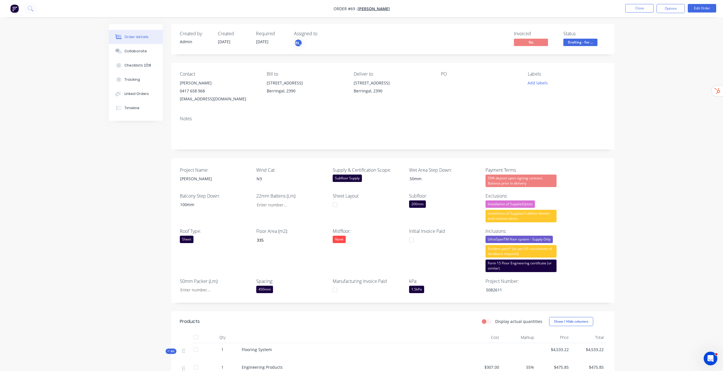
drag, startPoint x: 600, startPoint y: 209, endPoint x: 589, endPoint y: 222, distance: 16.9
click at [589, 222] on div "Project Name: Crago Wind Cat: N3 Supply & Certification Scope: Subfloor Supply …" at bounding box center [392, 230] width 443 height 145
click at [264, 174] on div "N3" at bounding box center [287, 178] width 71 height 8
click at [267, 168] on label "Wind Cat:" at bounding box center [291, 169] width 71 height 7
click at [677, 7] on button "Options" at bounding box center [671, 8] width 28 height 9
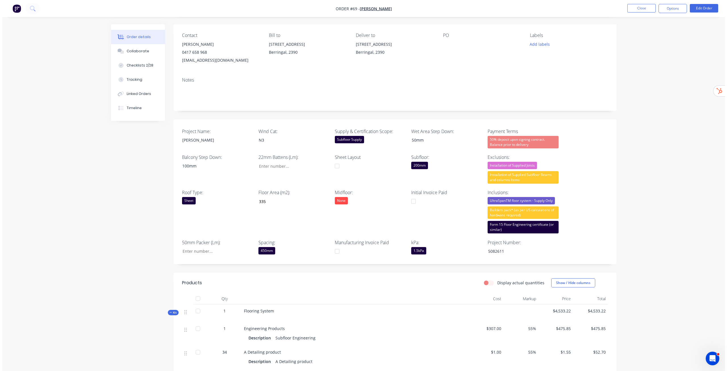
scroll to position [0, 0]
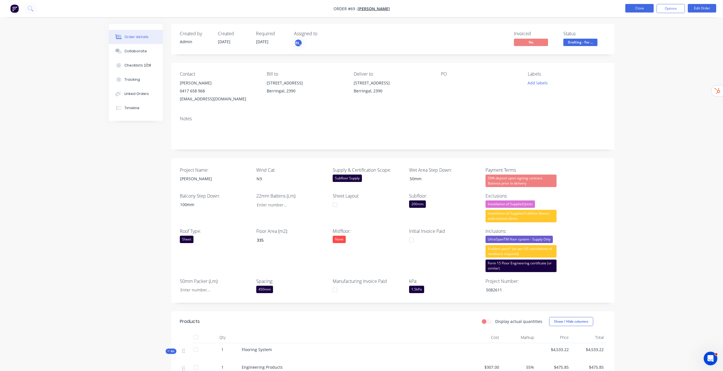
click at [641, 10] on button "Close" at bounding box center [639, 8] width 28 height 9
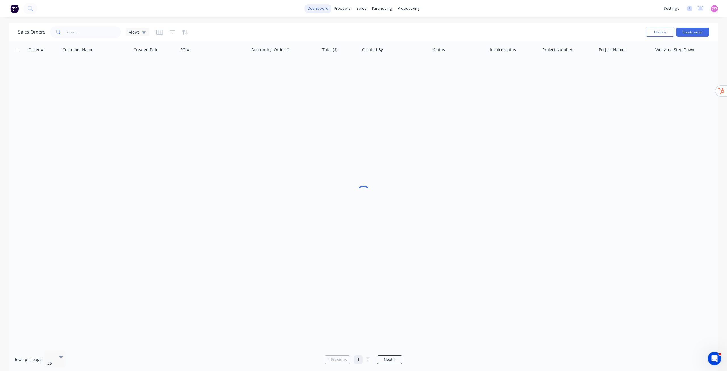
click at [320, 9] on link "dashboard" at bounding box center [318, 8] width 27 height 9
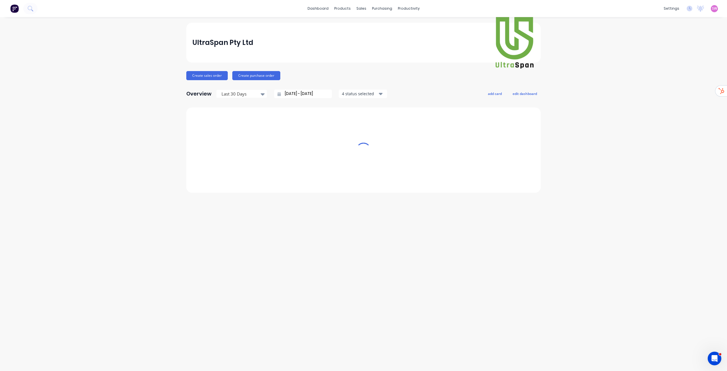
click at [322, 9] on link "dashboard" at bounding box center [318, 8] width 27 height 9
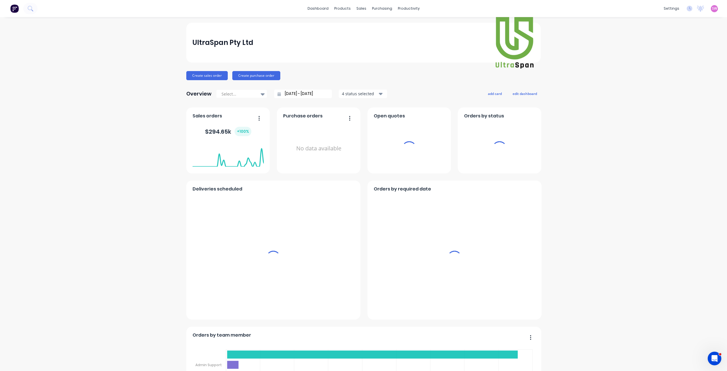
click at [712, 11] on div "SW UltraSpan Pty Ltd Stuart Wheatley Administrator Profile Sign out" at bounding box center [714, 8] width 7 height 7
click at [712, 9] on span "SW" at bounding box center [714, 8] width 5 height 5
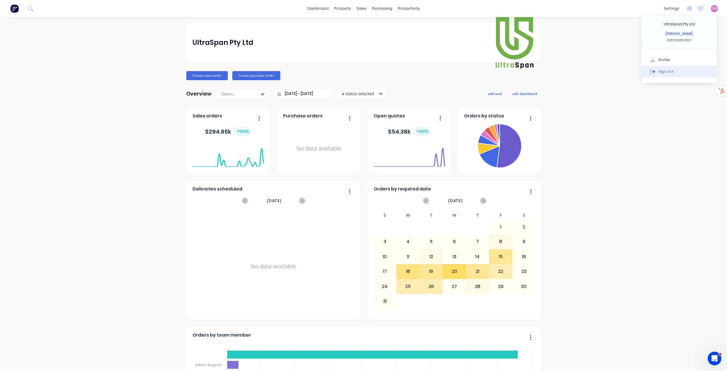
click at [670, 73] on button "Sign out" at bounding box center [679, 71] width 75 height 11
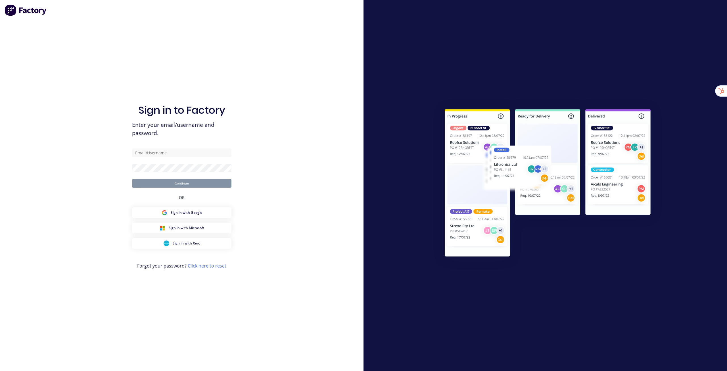
type input "[EMAIL_ADDRESS][DOMAIN_NAME]"
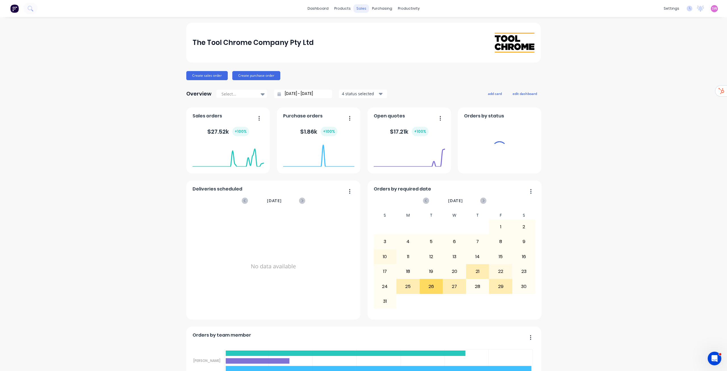
click at [351, 8] on div "products" at bounding box center [343, 8] width 22 height 9
click at [359, 7] on div "sales" at bounding box center [362, 8] width 16 height 9
click at [34, 9] on button at bounding box center [30, 8] width 14 height 11
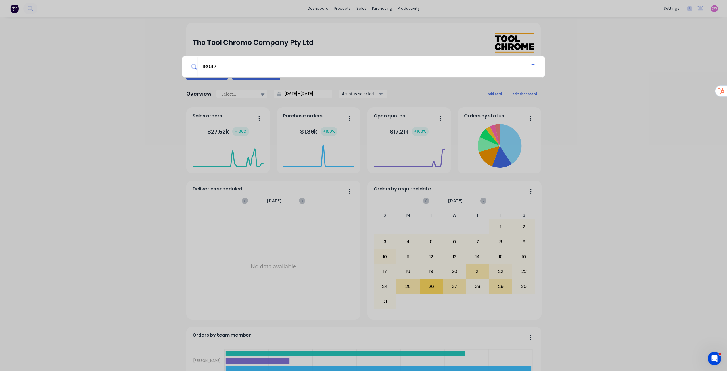
type input "18047"
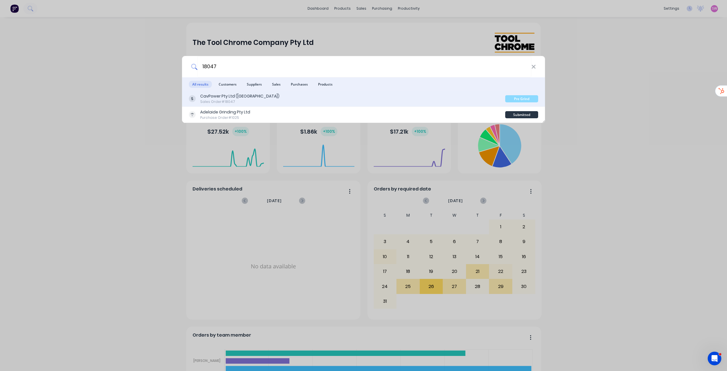
click at [262, 99] on div "CavPower Pty Ltd ([GEOGRAPHIC_DATA]) Sales Order #18047" at bounding box center [347, 98] width 316 height 11
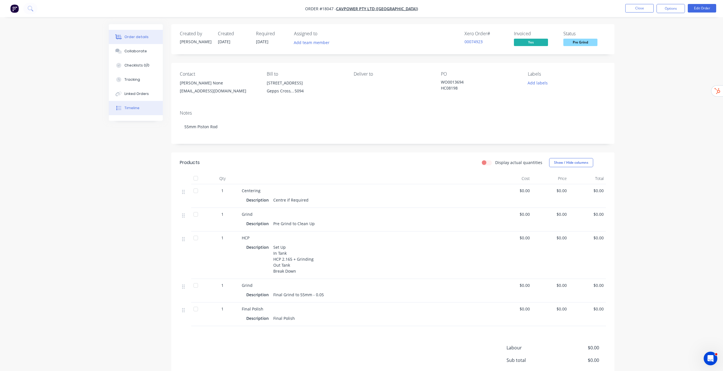
click at [137, 107] on div "Timeline" at bounding box center [131, 107] width 15 height 5
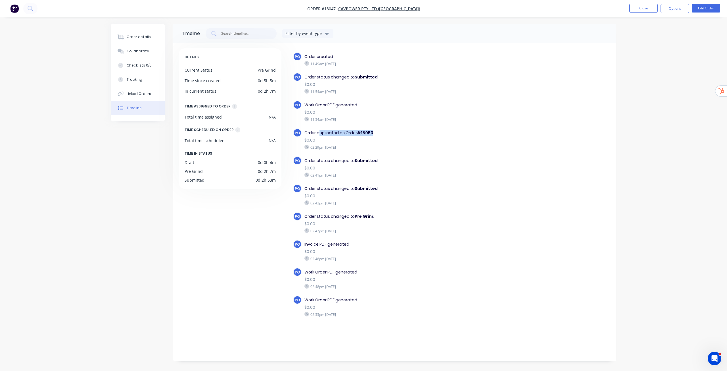
drag, startPoint x: 321, startPoint y: 133, endPoint x: 389, endPoint y: 132, distance: 68.2
click at [389, 132] on div "Order duplicated as Order #18053" at bounding box center [403, 133] width 197 height 6
click at [132, 34] on div "Order details" at bounding box center [139, 36] width 24 height 5
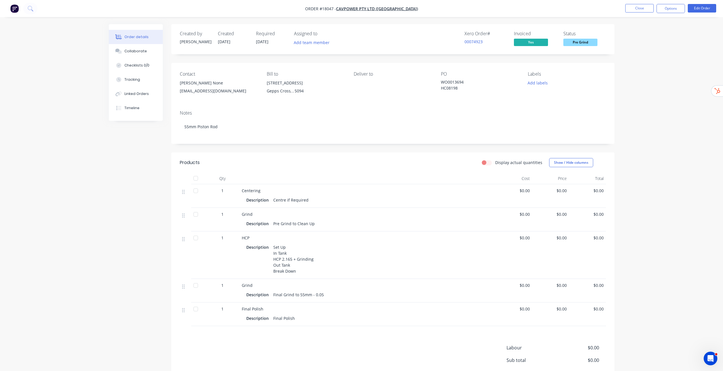
click at [626, 107] on div "Order details Collaborate Checklists 0/0 Tracking Linked Orders Timeline Order …" at bounding box center [361, 213] width 723 height 427
click at [133, 115] on div "Order details Collaborate Checklists 0/0 Tracking Linked Orders Timeline" at bounding box center [136, 72] width 54 height 97
click at [129, 110] on div "Timeline" at bounding box center [131, 107] width 15 height 5
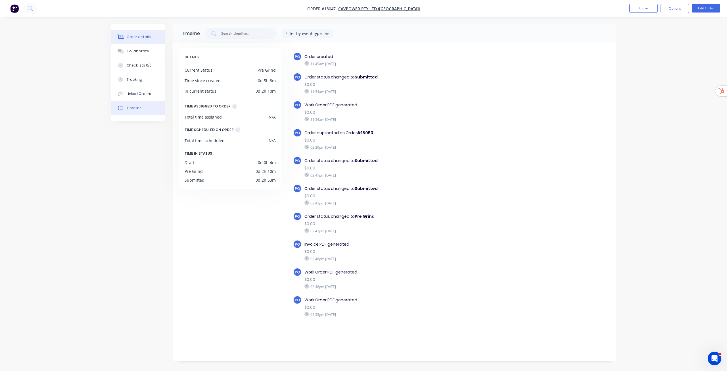
click at [129, 37] on div "Order details" at bounding box center [139, 36] width 24 height 5
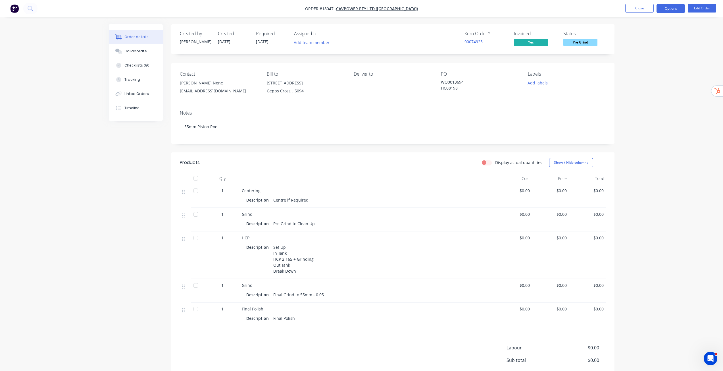
click at [679, 7] on button "Options" at bounding box center [671, 8] width 28 height 9
click at [656, 36] on div "Invoice" at bounding box center [654, 34] width 52 height 8
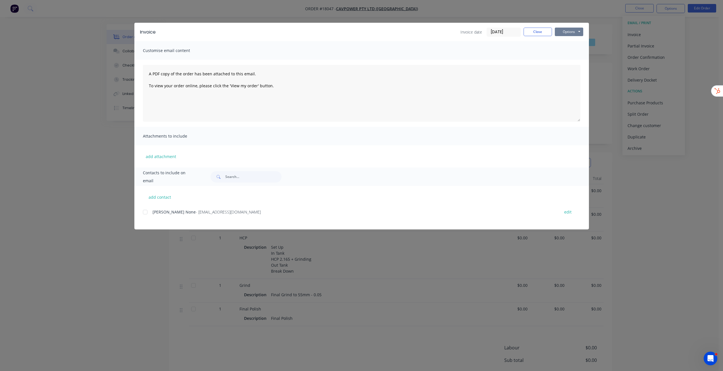
click at [577, 31] on button "Options" at bounding box center [569, 32] width 28 height 9
click at [530, 32] on button "Close" at bounding box center [538, 32] width 28 height 9
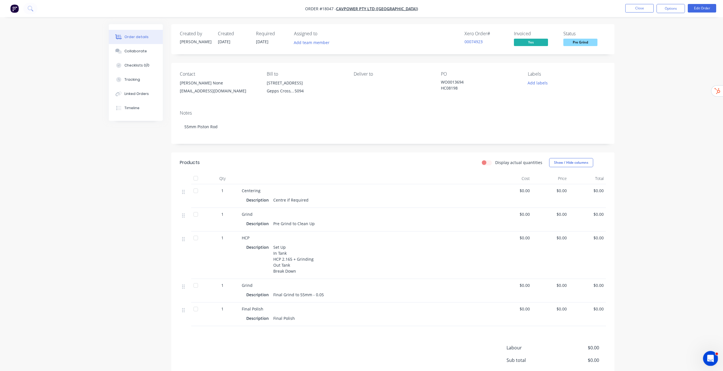
click at [713, 358] on icon "Open Intercom Messenger" at bounding box center [709, 357] width 9 height 9
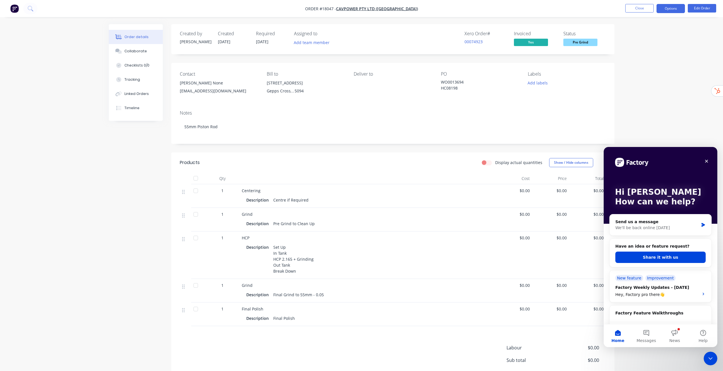
click at [670, 8] on button "Options" at bounding box center [671, 8] width 28 height 9
click at [706, 159] on icon "Close" at bounding box center [706, 161] width 5 height 5
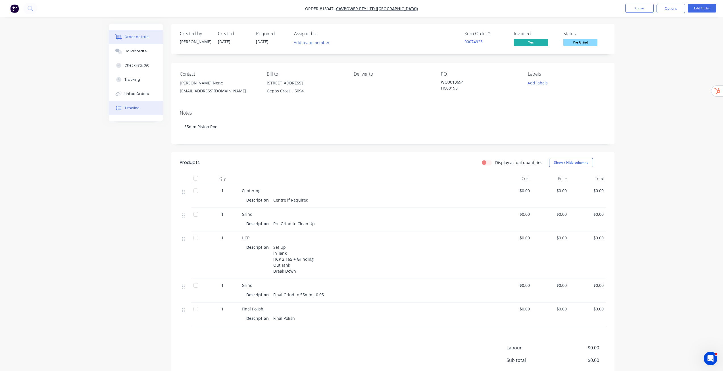
click at [135, 107] on div "Timeline" at bounding box center [131, 107] width 15 height 5
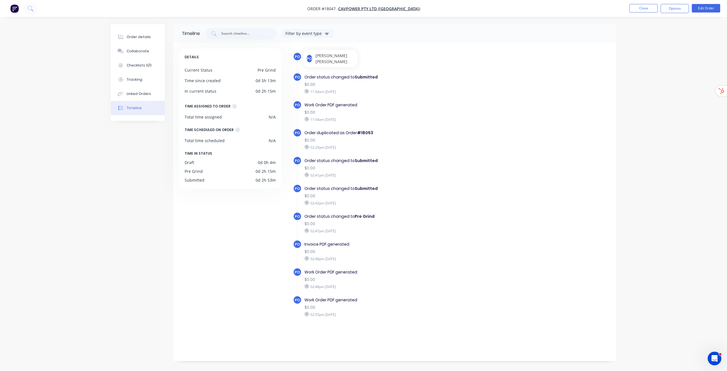
drag, startPoint x: 367, startPoint y: 65, endPoint x: 308, endPoint y: 65, distance: 58.8
click at [308, 65] on div "11:49am Tuesday 26/08/25" at bounding box center [403, 63] width 197 height 5
drag, startPoint x: 311, startPoint y: 121, endPoint x: 370, endPoint y: 123, distance: 58.9
click at [370, 123] on div "Work Order PDF generated $0.00 11:54am Tuesday 26/08/25" at bounding box center [403, 112] width 202 height 23
drag, startPoint x: 313, startPoint y: 149, endPoint x: 361, endPoint y: 149, distance: 48.3
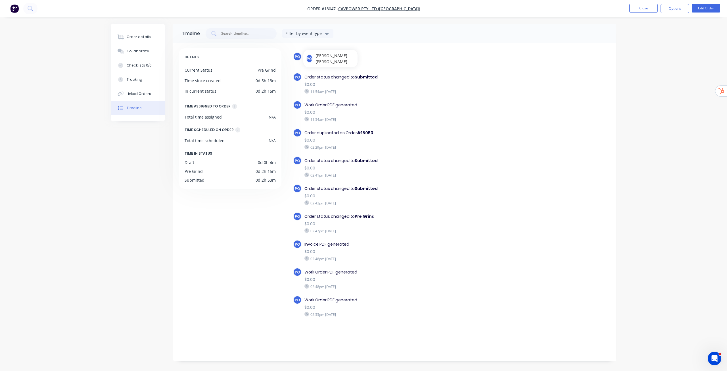
click at [360, 149] on div "02:29pm Tuesday 26/08/25" at bounding box center [403, 147] width 197 height 5
click at [364, 149] on div "02:29pm Tuesday 26/08/25" at bounding box center [403, 147] width 197 height 5
drag, startPoint x: 358, startPoint y: 147, endPoint x: 311, endPoint y: 145, distance: 47.2
click at [311, 145] on div "02:29pm Tuesday 26/08/25" at bounding box center [403, 147] width 197 height 5
drag, startPoint x: 352, startPoint y: 175, endPoint x: 311, endPoint y: 173, distance: 41.5
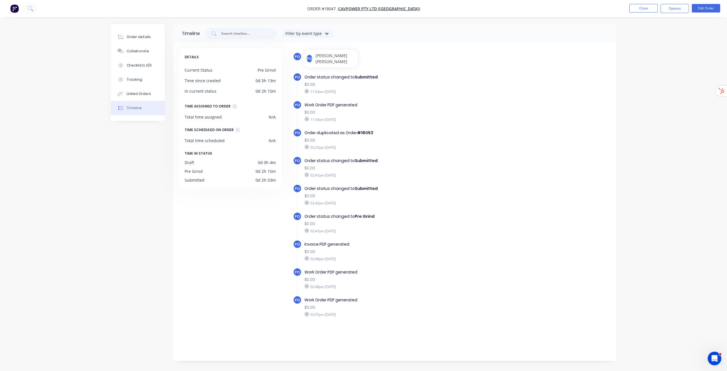
click at [311, 173] on div "02:41pm Tuesday 26/08/25" at bounding box center [403, 174] width 197 height 5
click at [128, 35] on div "Order details" at bounding box center [139, 36] width 24 height 5
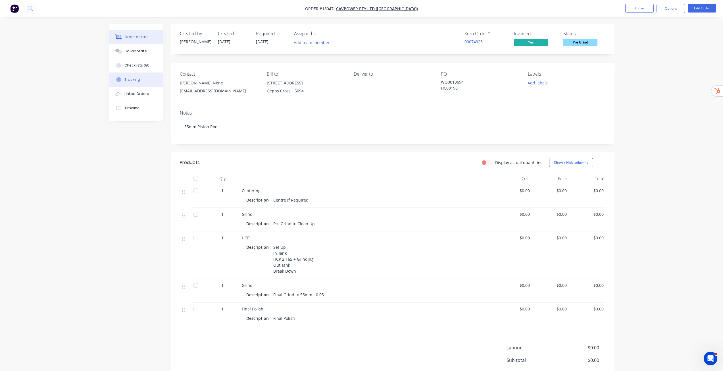
click at [124, 75] on button "Tracking" at bounding box center [136, 79] width 54 height 14
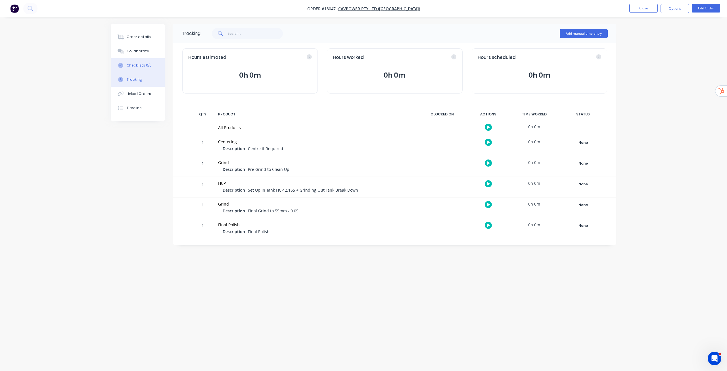
click at [136, 65] on div "Checklists 0/0" at bounding box center [139, 65] width 25 height 5
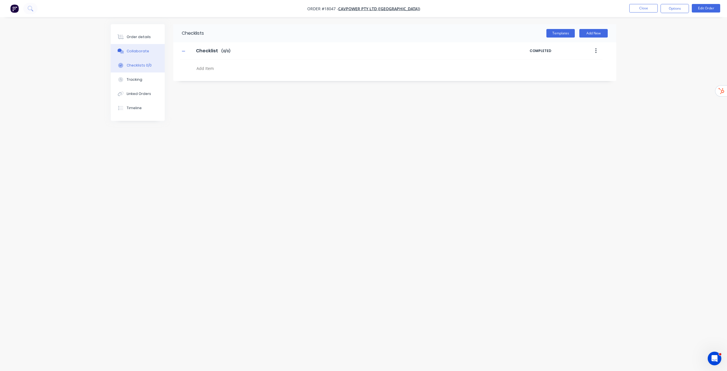
click at [135, 53] on div "Collaborate" at bounding box center [138, 51] width 22 height 5
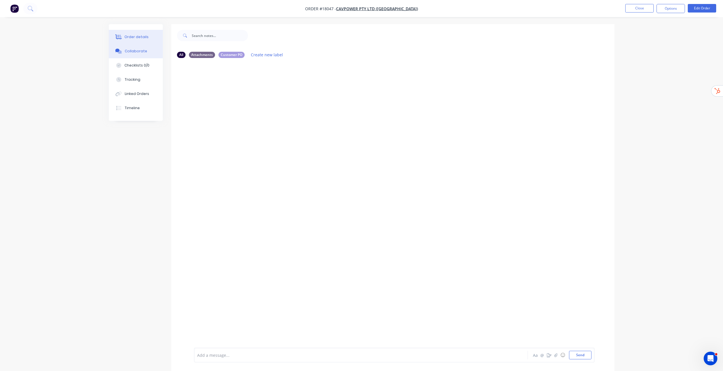
click at [136, 40] on button "Order details" at bounding box center [136, 37] width 54 height 14
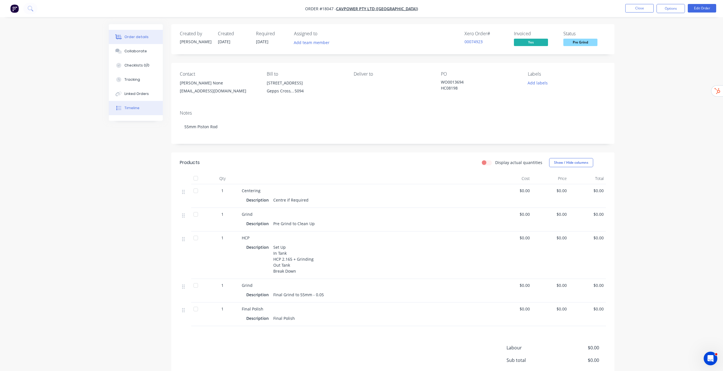
click at [139, 111] on button "Timeline" at bounding box center [136, 108] width 54 height 14
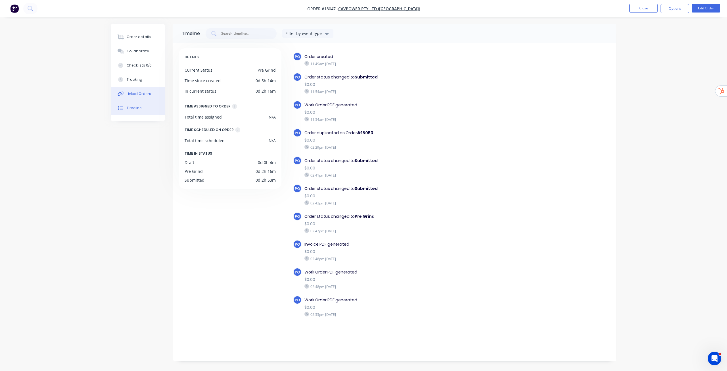
click at [132, 96] on div "Linked Orders" at bounding box center [139, 93] width 24 height 5
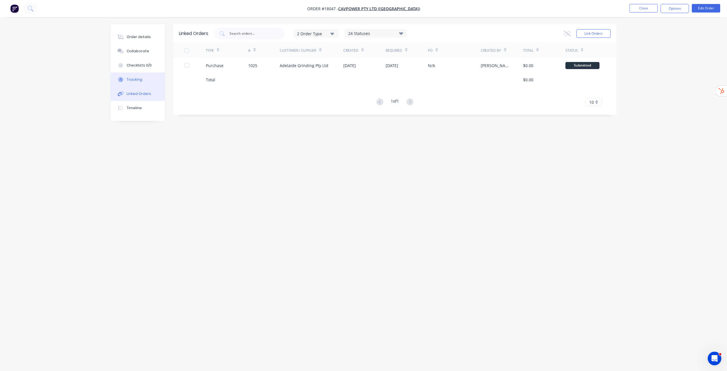
click at [135, 79] on div "Tracking" at bounding box center [135, 79] width 16 height 5
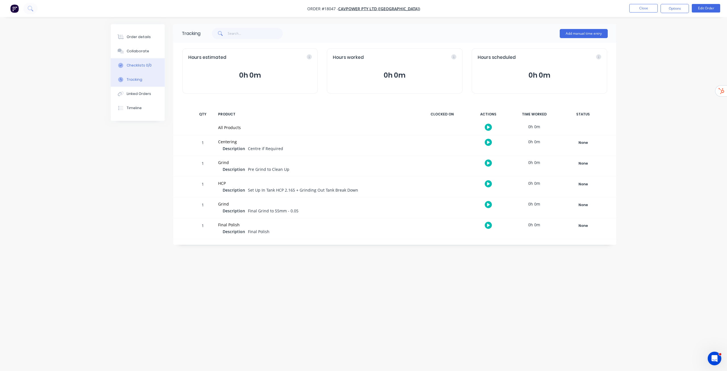
click at [133, 65] on div "Checklists 0/0" at bounding box center [139, 65] width 25 height 5
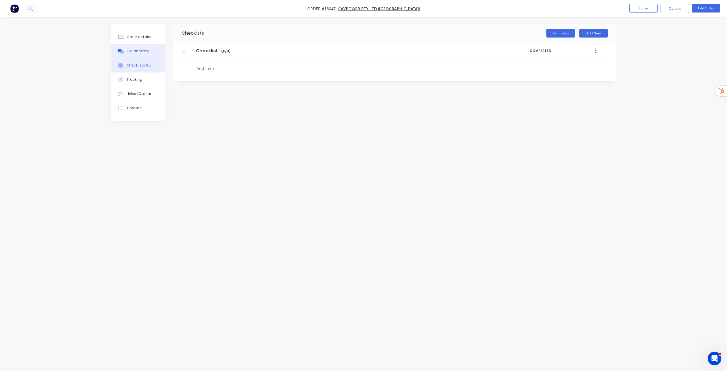
click at [135, 54] on button "Collaborate" at bounding box center [138, 51] width 54 height 14
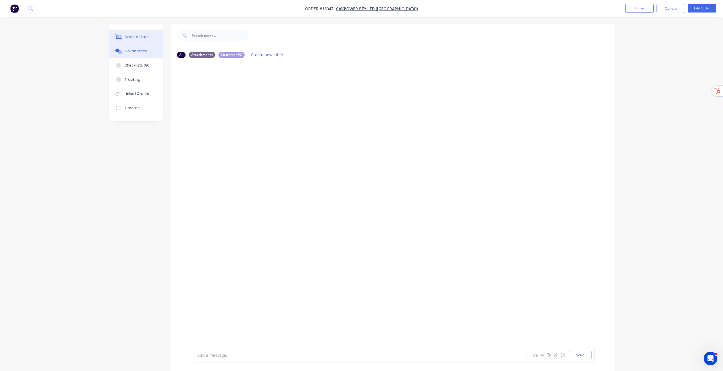
click at [136, 41] on button "Order details" at bounding box center [136, 37] width 54 height 14
